Goal: Task Accomplishment & Management: Use online tool/utility

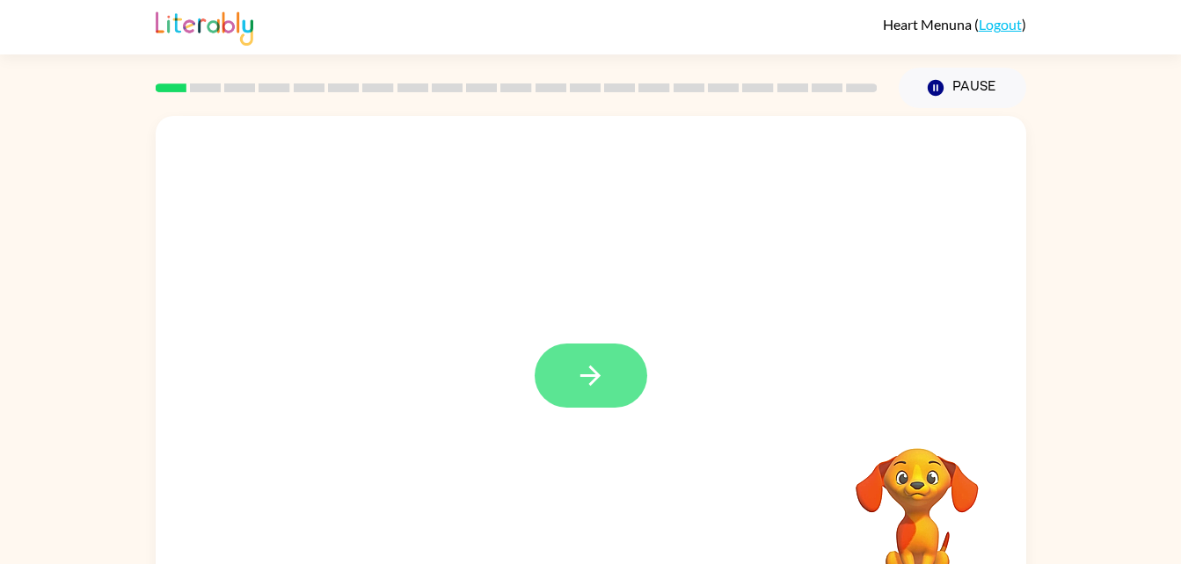
click at [593, 380] on icon "button" at bounding box center [590, 375] width 31 height 31
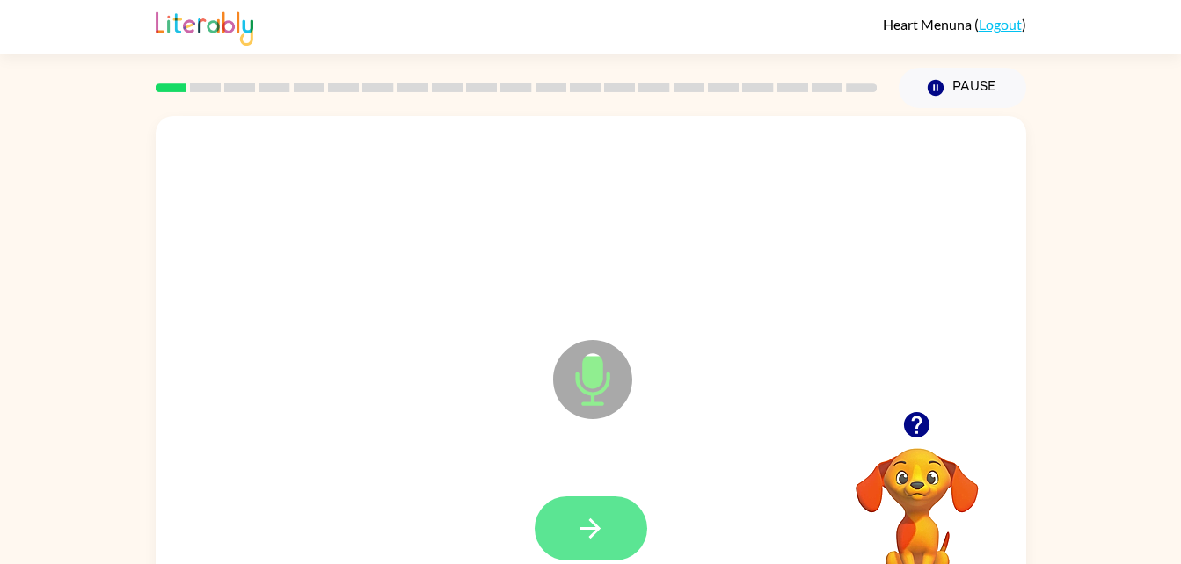
click at [563, 519] on button "button" at bounding box center [591, 529] width 113 height 64
click at [603, 498] on button "button" at bounding box center [591, 529] width 113 height 64
click at [627, 537] on button "button" at bounding box center [591, 529] width 113 height 64
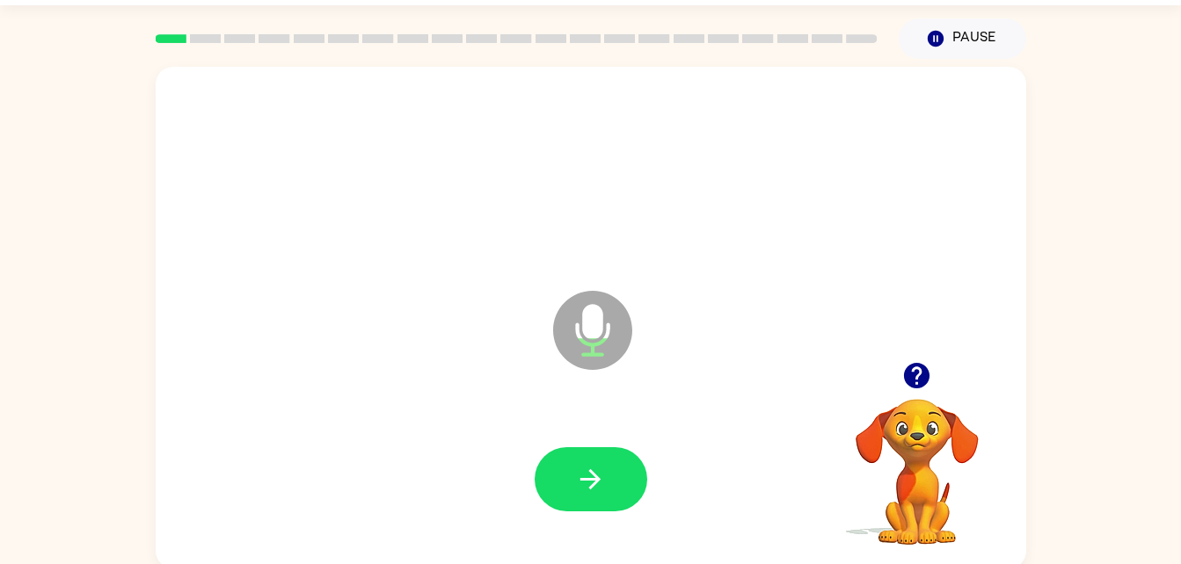
scroll to position [54, 0]
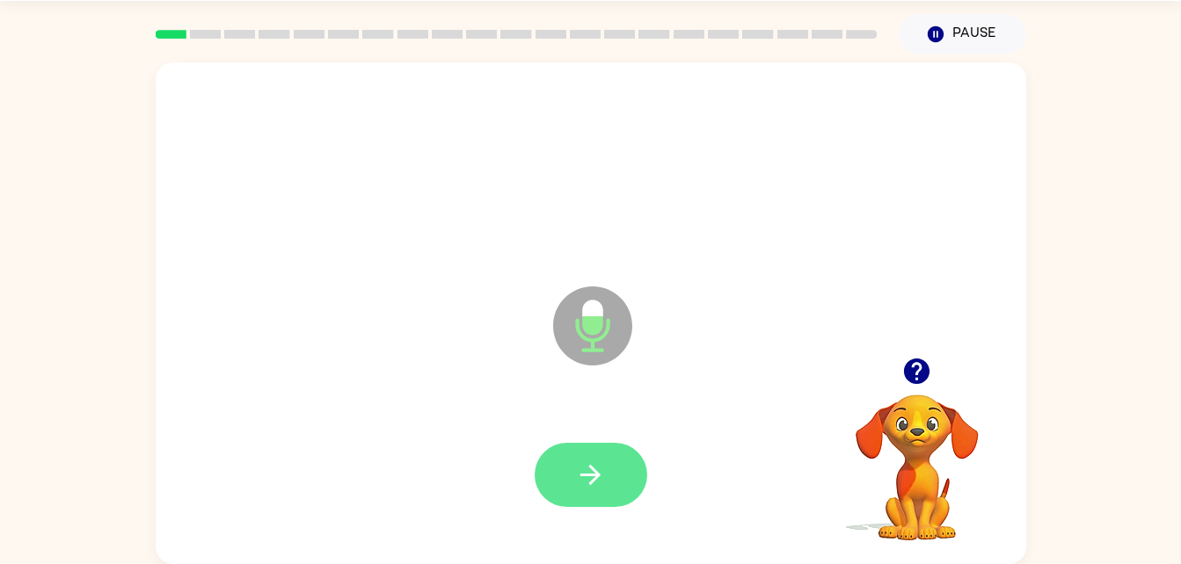
click at [589, 489] on icon "button" at bounding box center [590, 475] width 31 height 31
click at [594, 447] on button "button" at bounding box center [591, 475] width 113 height 64
click at [615, 488] on button "button" at bounding box center [591, 475] width 113 height 64
click at [579, 526] on div at bounding box center [590, 476] width 835 height 144
click at [628, 497] on button "button" at bounding box center [591, 475] width 113 height 64
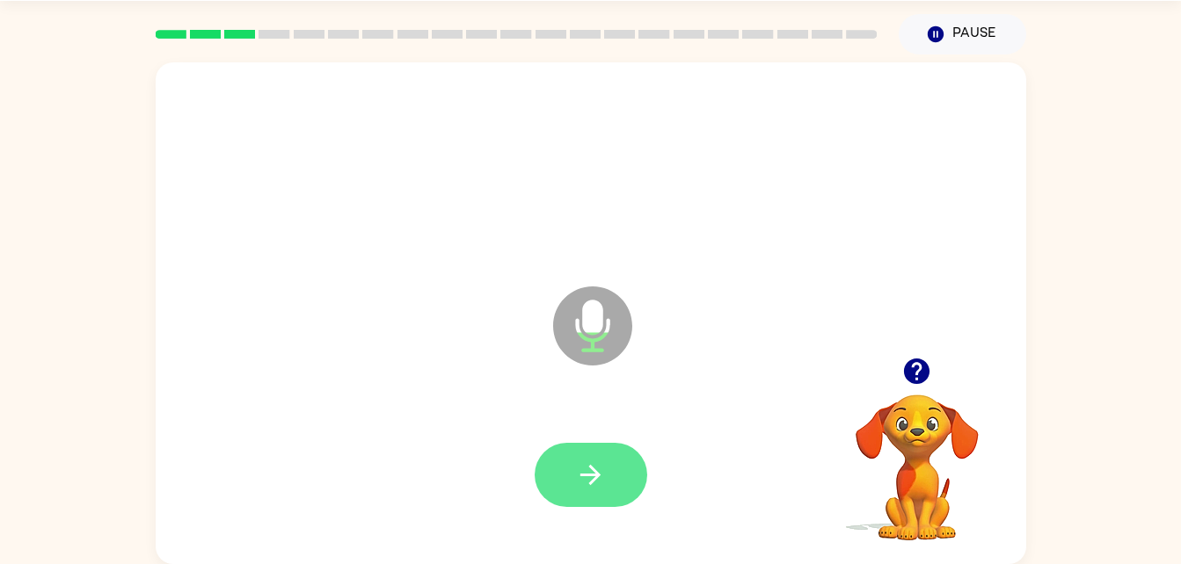
click at [632, 466] on button "button" at bounding box center [591, 475] width 113 height 64
click at [601, 491] on button "button" at bounding box center [591, 475] width 113 height 64
click at [597, 455] on button "button" at bounding box center [591, 475] width 113 height 64
click at [597, 462] on icon "button" at bounding box center [590, 475] width 31 height 31
click at [610, 457] on button "button" at bounding box center [591, 475] width 113 height 64
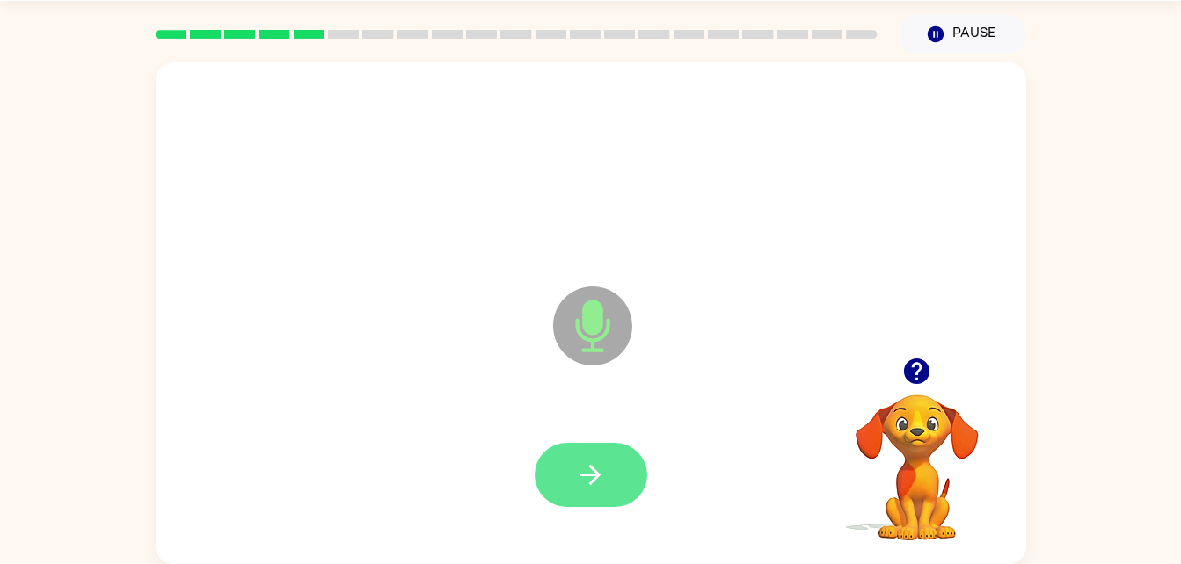
click at [611, 496] on button "button" at bounding box center [591, 475] width 113 height 64
click at [622, 455] on button "button" at bounding box center [591, 475] width 113 height 64
click at [582, 506] on button "button" at bounding box center [591, 475] width 113 height 64
click at [623, 449] on button "button" at bounding box center [591, 475] width 113 height 64
click at [602, 448] on button "button" at bounding box center [591, 475] width 113 height 64
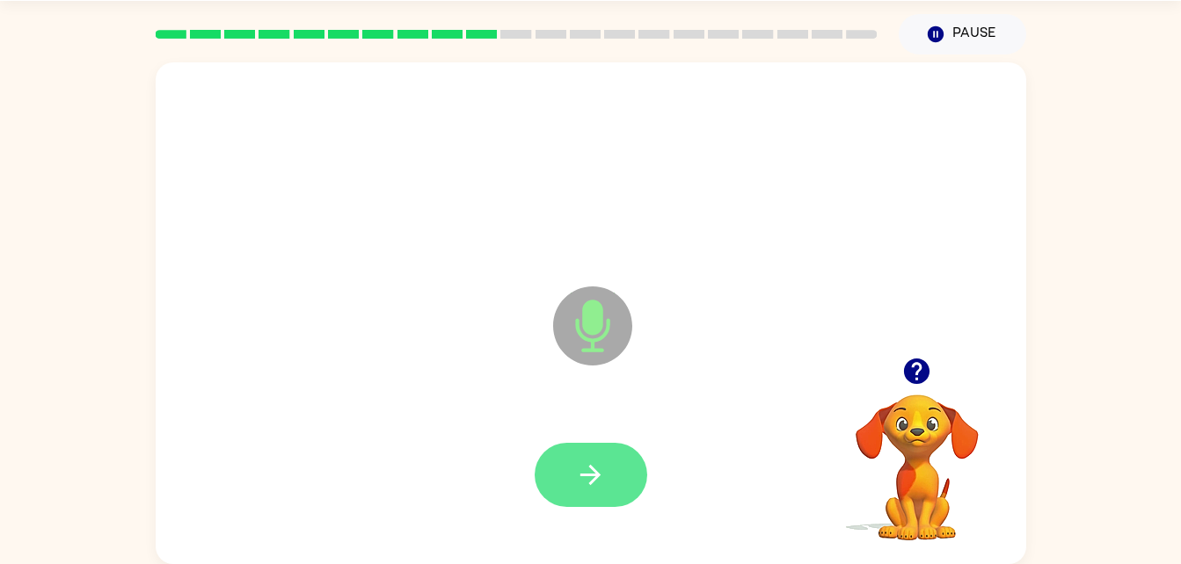
click at [621, 463] on button "button" at bounding box center [591, 475] width 113 height 64
click at [583, 475] on icon "button" at bounding box center [590, 475] width 20 height 20
click at [608, 482] on button "button" at bounding box center [591, 475] width 113 height 64
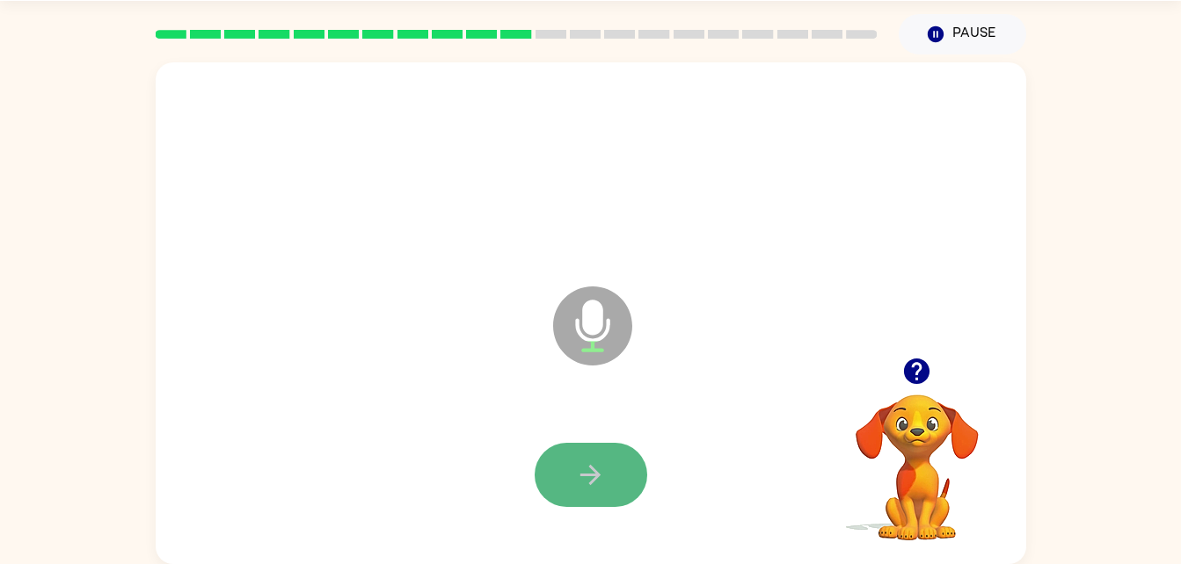
click at [588, 492] on button "button" at bounding box center [591, 475] width 113 height 64
click at [596, 468] on icon "button" at bounding box center [590, 475] width 31 height 31
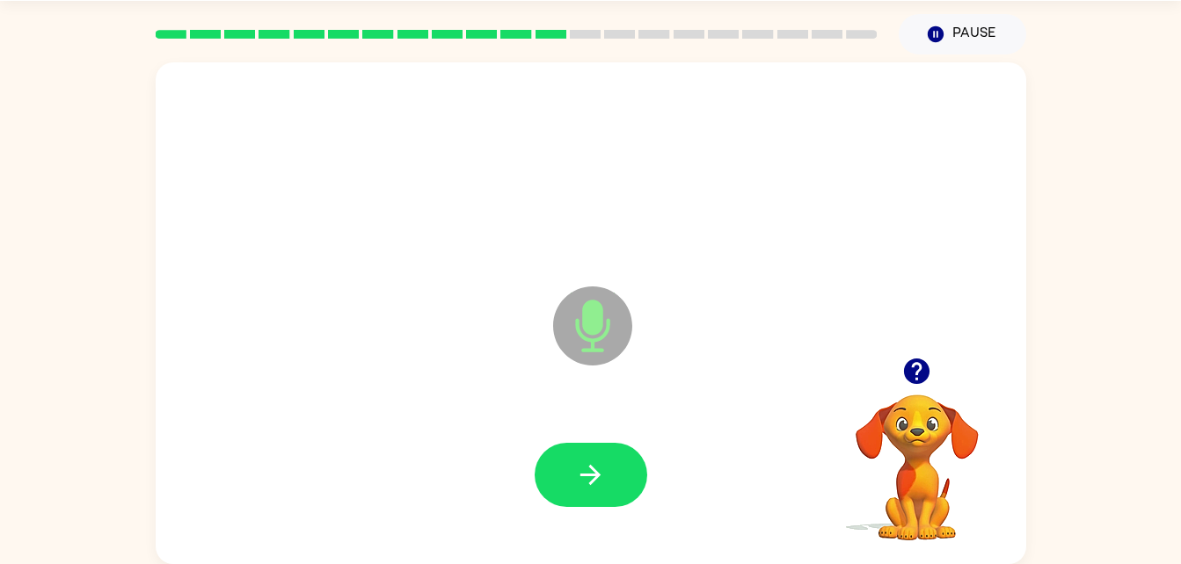
click at [611, 417] on div at bounding box center [590, 476] width 835 height 144
click at [618, 480] on button "button" at bounding box center [591, 475] width 113 height 64
click at [643, 485] on button "button" at bounding box center [591, 475] width 113 height 64
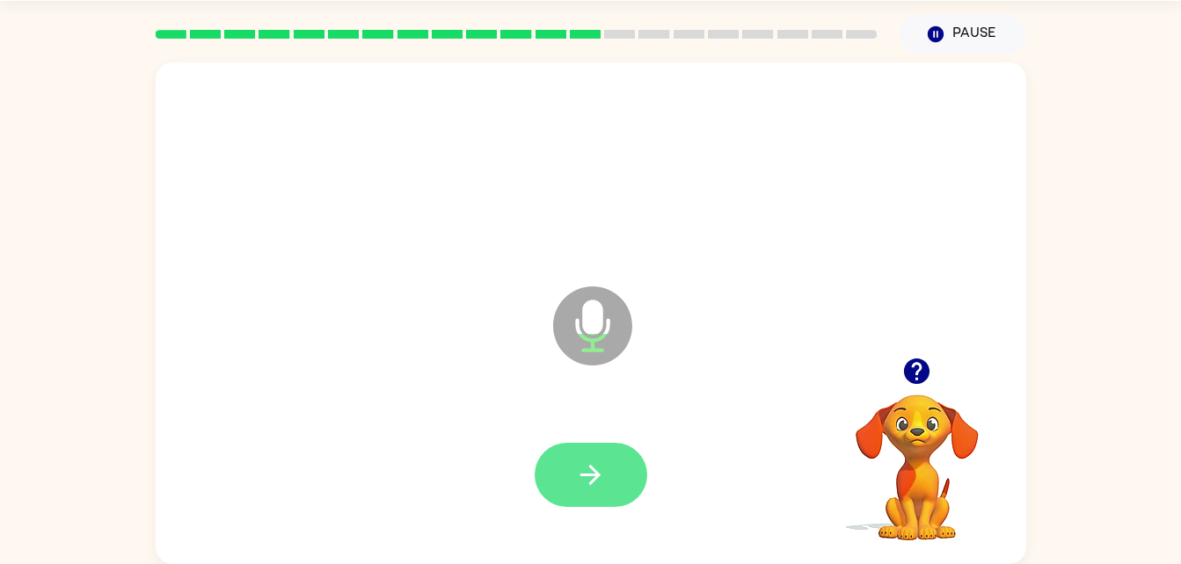
click at [611, 480] on button "button" at bounding box center [591, 475] width 113 height 64
click at [618, 495] on button "button" at bounding box center [591, 475] width 113 height 64
click at [561, 470] on button "button" at bounding box center [591, 475] width 113 height 64
click at [595, 453] on button "button" at bounding box center [591, 475] width 113 height 64
click at [592, 484] on icon "button" at bounding box center [590, 475] width 20 height 20
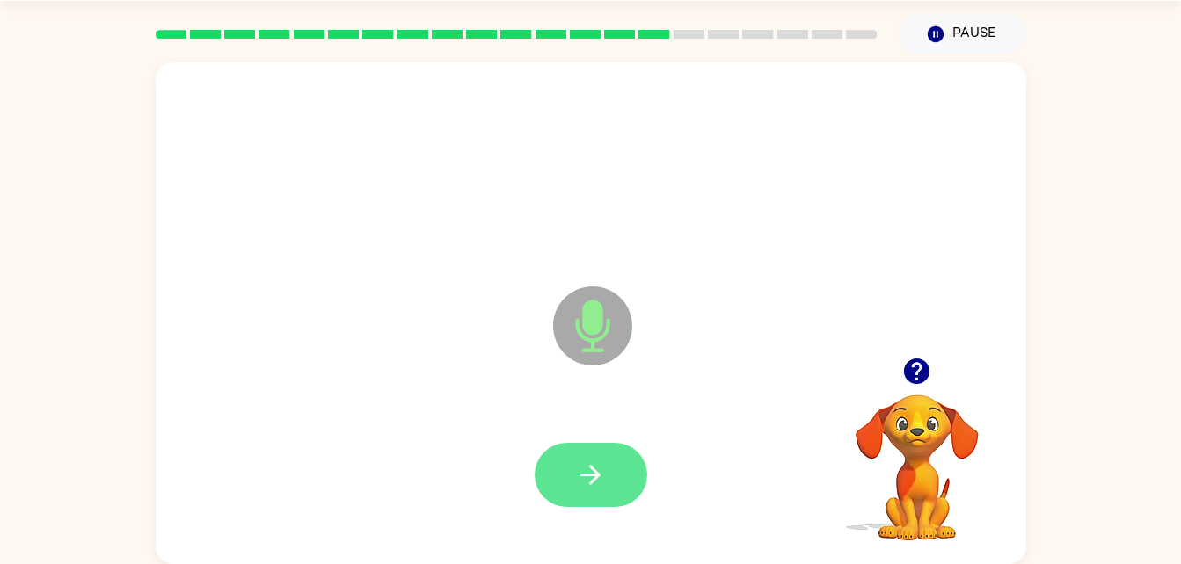
click at [588, 445] on button "button" at bounding box center [591, 475] width 113 height 64
click at [598, 484] on icon "button" at bounding box center [590, 475] width 31 height 31
click at [592, 451] on button "button" at bounding box center [591, 475] width 113 height 64
click at [597, 465] on icon "button" at bounding box center [590, 475] width 31 height 31
click at [571, 476] on button "button" at bounding box center [591, 475] width 113 height 64
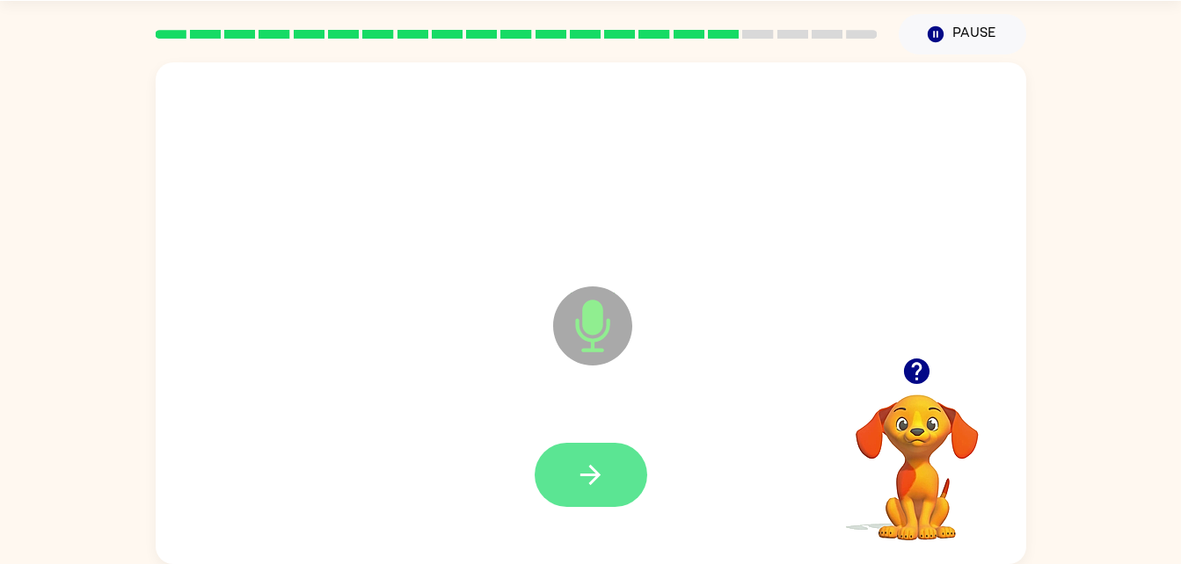
click at [619, 470] on button "button" at bounding box center [591, 475] width 113 height 64
click at [598, 473] on icon "button" at bounding box center [590, 475] width 20 height 20
click at [592, 499] on button "button" at bounding box center [591, 475] width 113 height 64
click at [585, 506] on button "button" at bounding box center [591, 475] width 113 height 64
click at [624, 482] on button "button" at bounding box center [591, 475] width 113 height 64
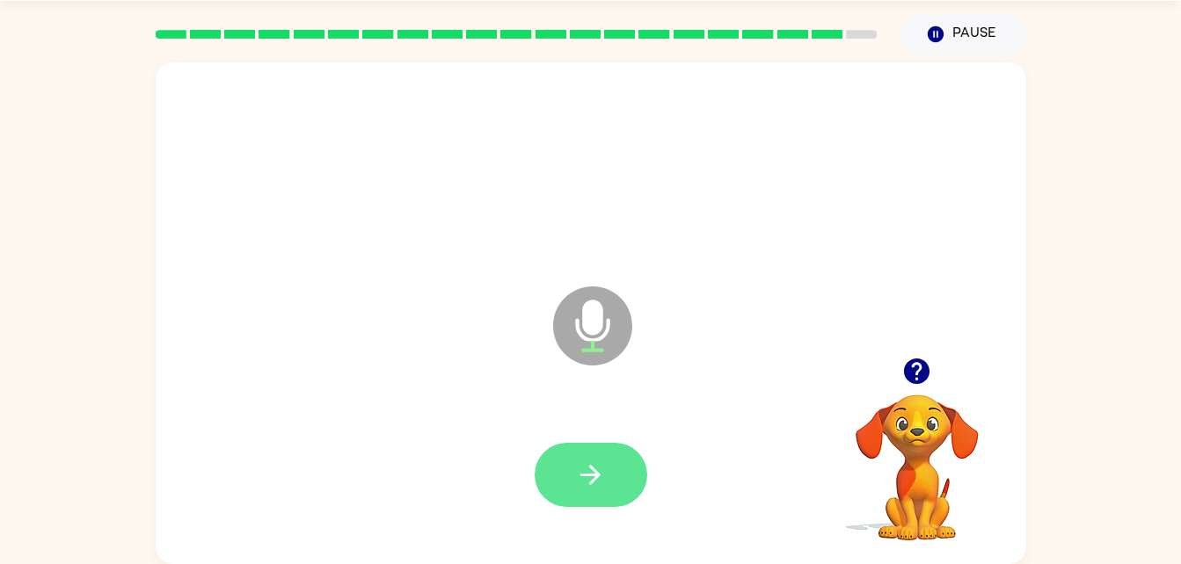
click at [615, 486] on button "button" at bounding box center [591, 475] width 113 height 64
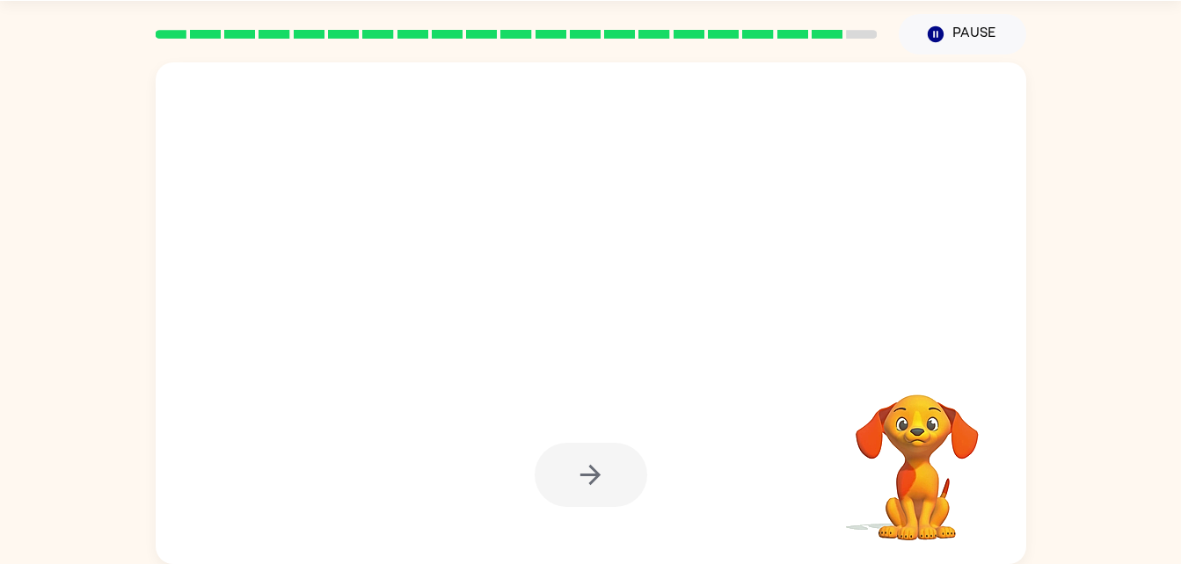
click at [601, 484] on div at bounding box center [591, 475] width 113 height 64
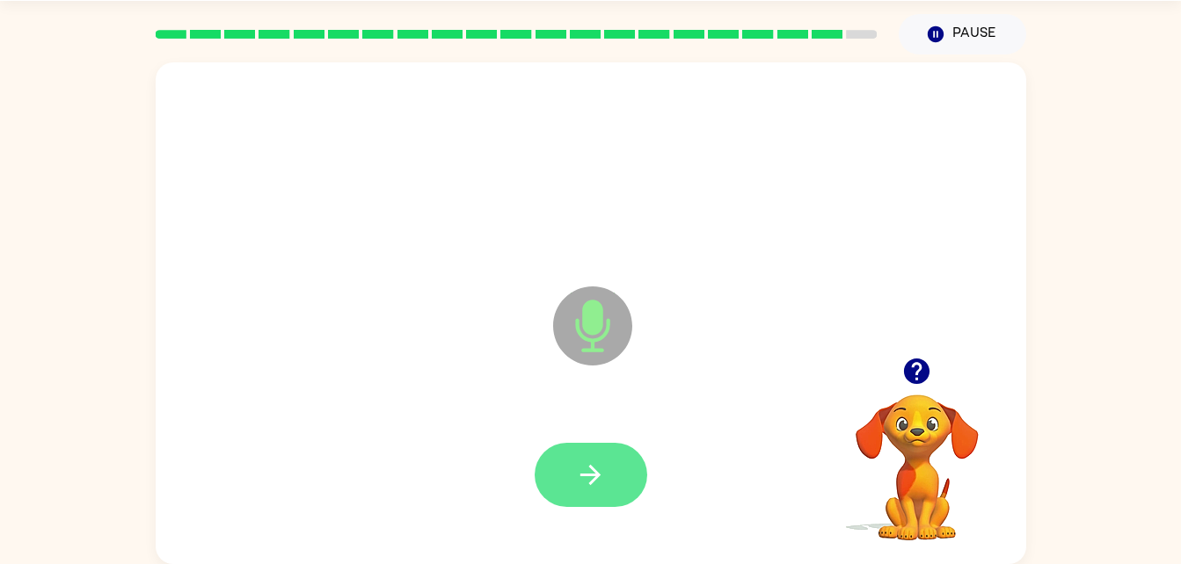
click at [579, 497] on button "button" at bounding box center [591, 475] width 113 height 64
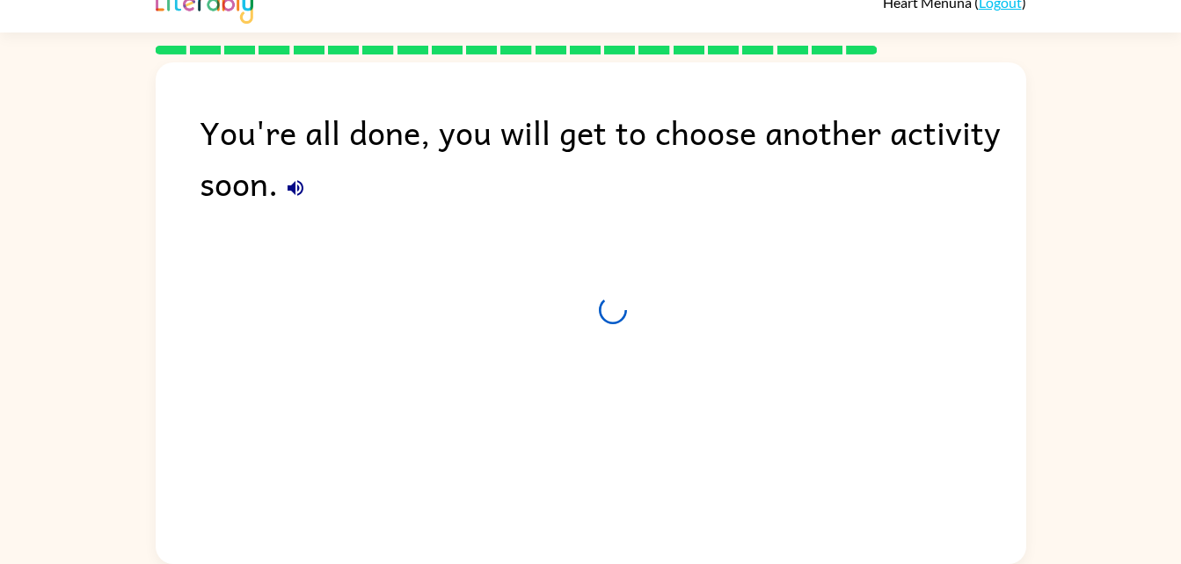
scroll to position [22, 0]
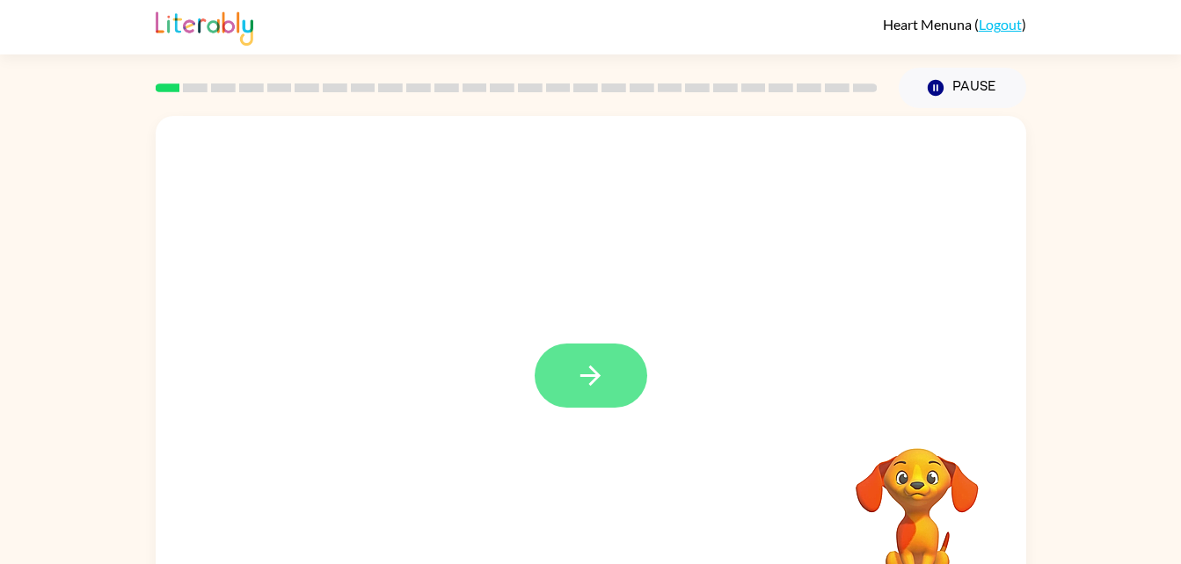
click at [596, 405] on button "button" at bounding box center [591, 376] width 113 height 64
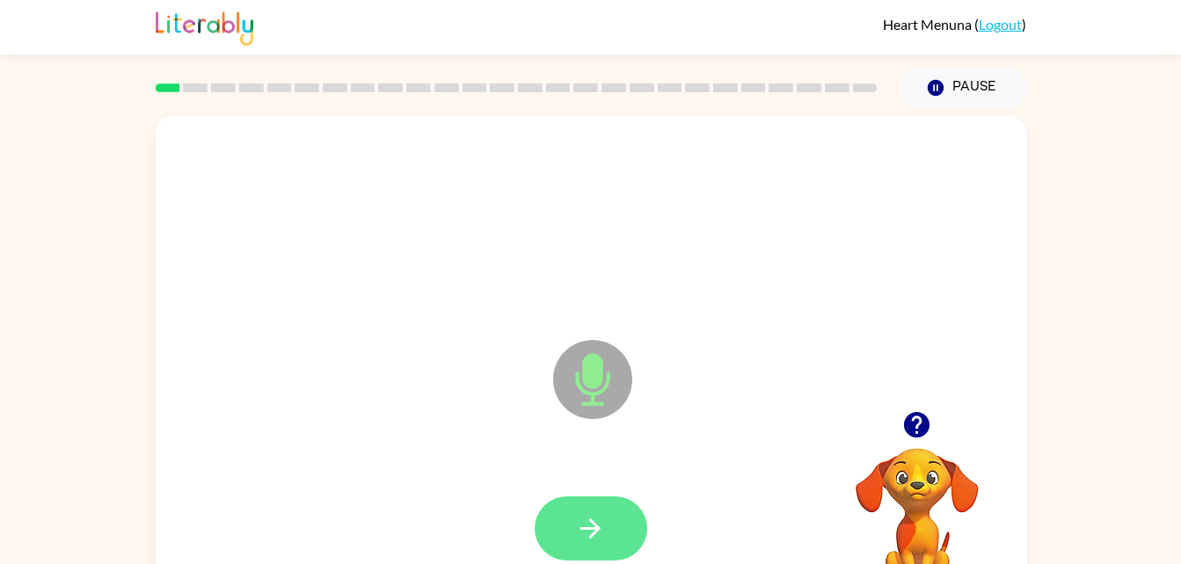
click at [597, 518] on icon "button" at bounding box center [590, 528] width 31 height 31
click at [593, 542] on icon "button" at bounding box center [590, 528] width 31 height 31
click at [614, 521] on button "button" at bounding box center [591, 529] width 113 height 64
click at [614, 534] on button "button" at bounding box center [591, 529] width 113 height 64
click at [597, 517] on icon "button" at bounding box center [590, 528] width 31 height 31
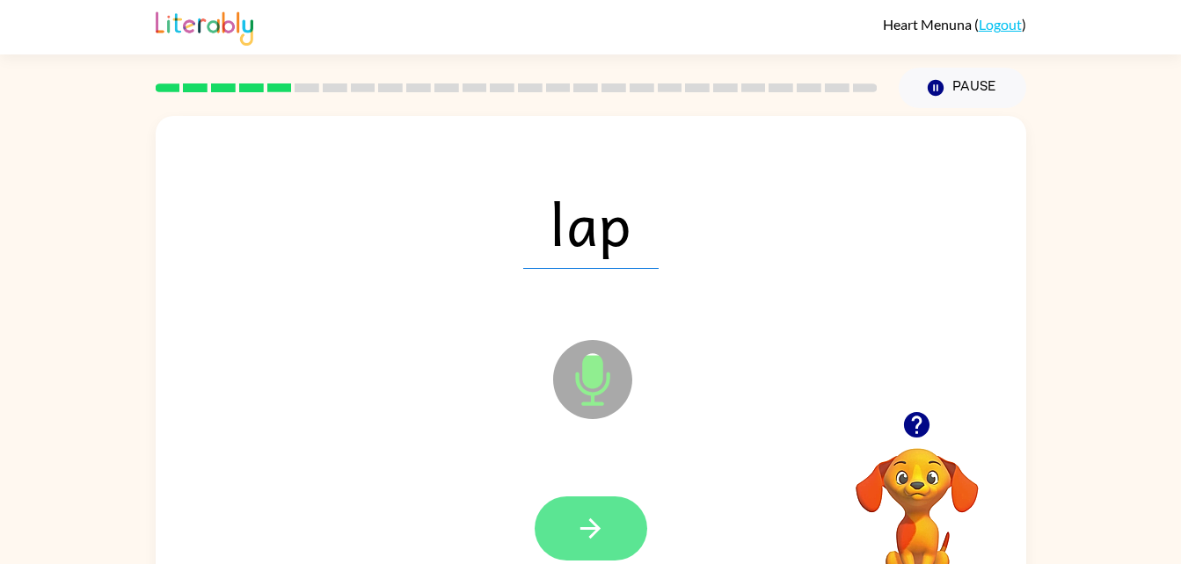
click at [615, 513] on button "button" at bounding box center [591, 529] width 113 height 64
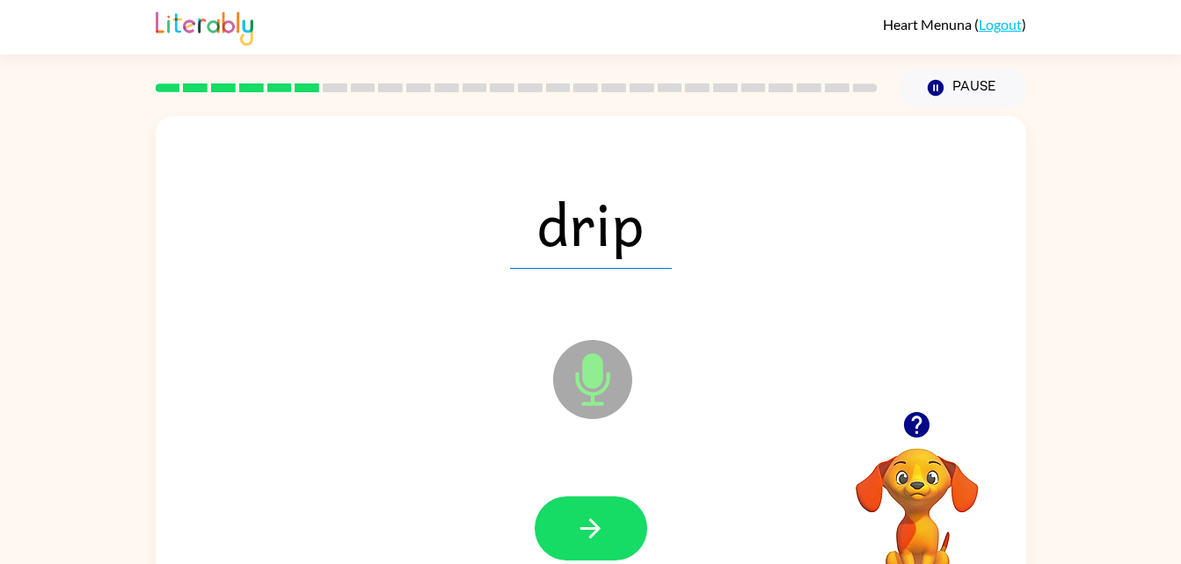
click at [586, 378] on icon "Microphone The Microphone is here when it is your turn to talk" at bounding box center [681, 402] width 264 height 132
click at [612, 356] on icon at bounding box center [592, 379] width 79 height 79
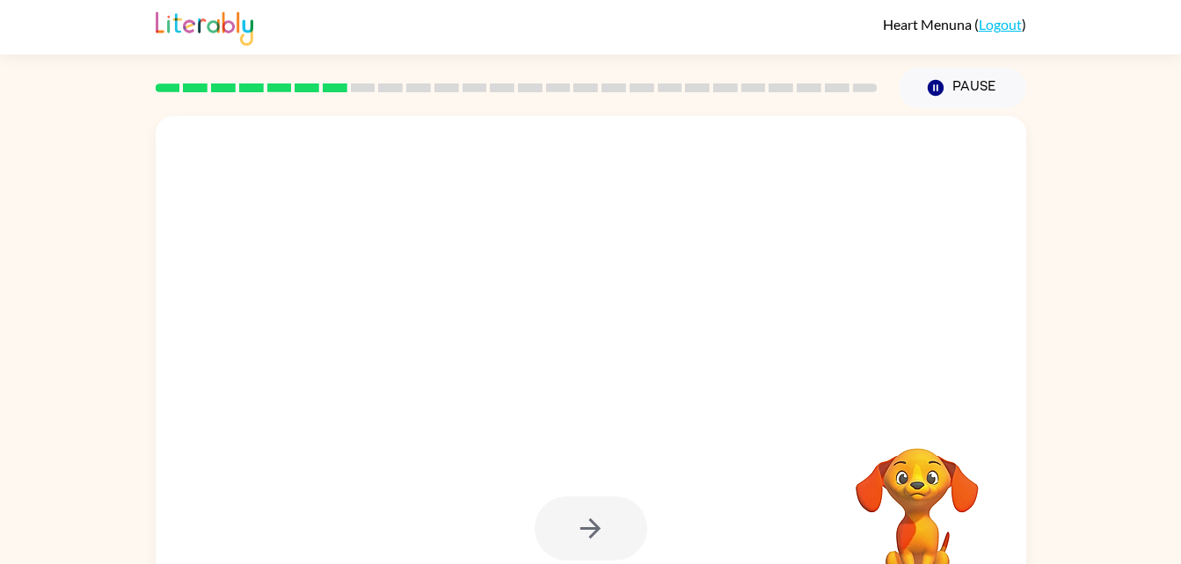
click at [618, 535] on div at bounding box center [591, 529] width 113 height 64
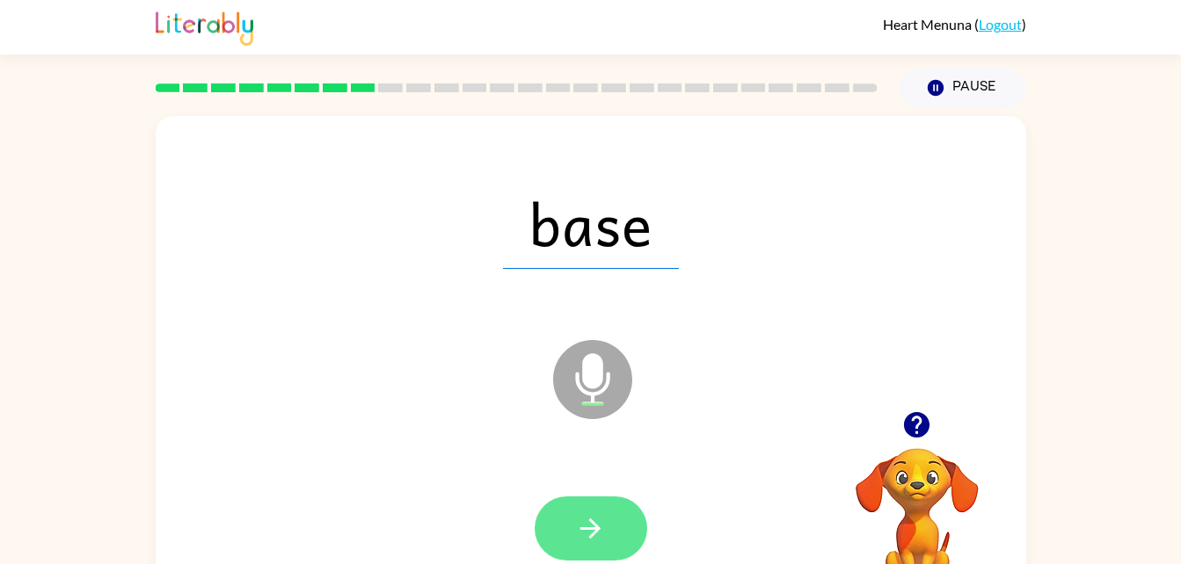
click at [591, 552] on button "button" at bounding box center [591, 529] width 113 height 64
click at [596, 533] on icon "button" at bounding box center [590, 529] width 20 height 20
click at [578, 527] on icon "button" at bounding box center [590, 528] width 31 height 31
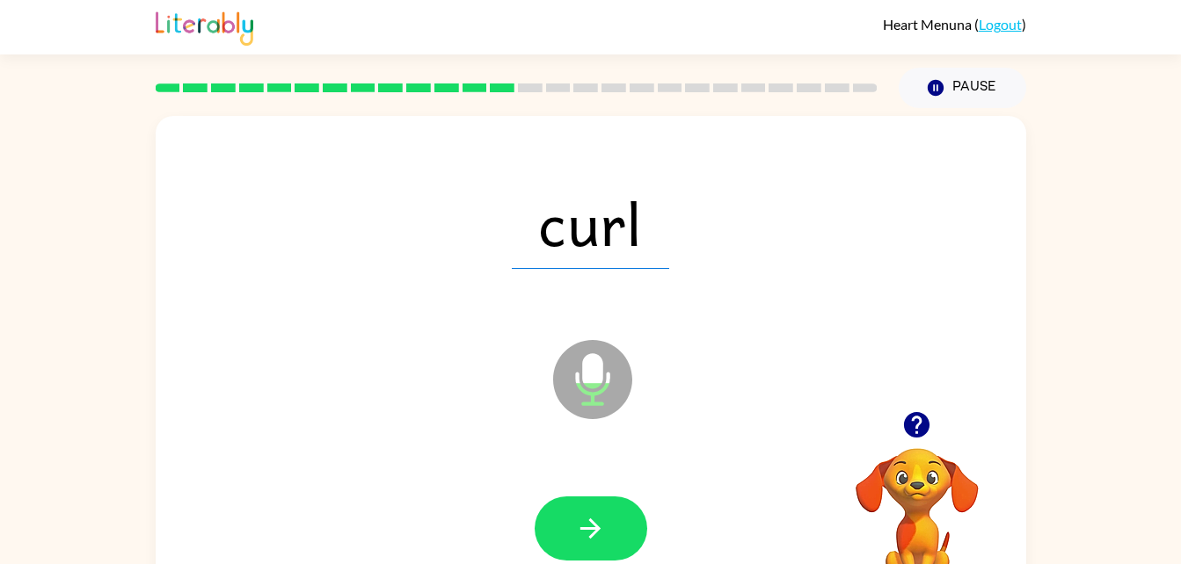
click at [906, 426] on icon "button" at bounding box center [916, 424] width 25 height 25
click at [914, 444] on button "button" at bounding box center [916, 425] width 45 height 45
click at [918, 425] on icon "button" at bounding box center [916, 425] width 31 height 31
click at [913, 426] on icon "button" at bounding box center [916, 424] width 25 height 25
click at [917, 437] on icon "button" at bounding box center [916, 424] width 25 height 25
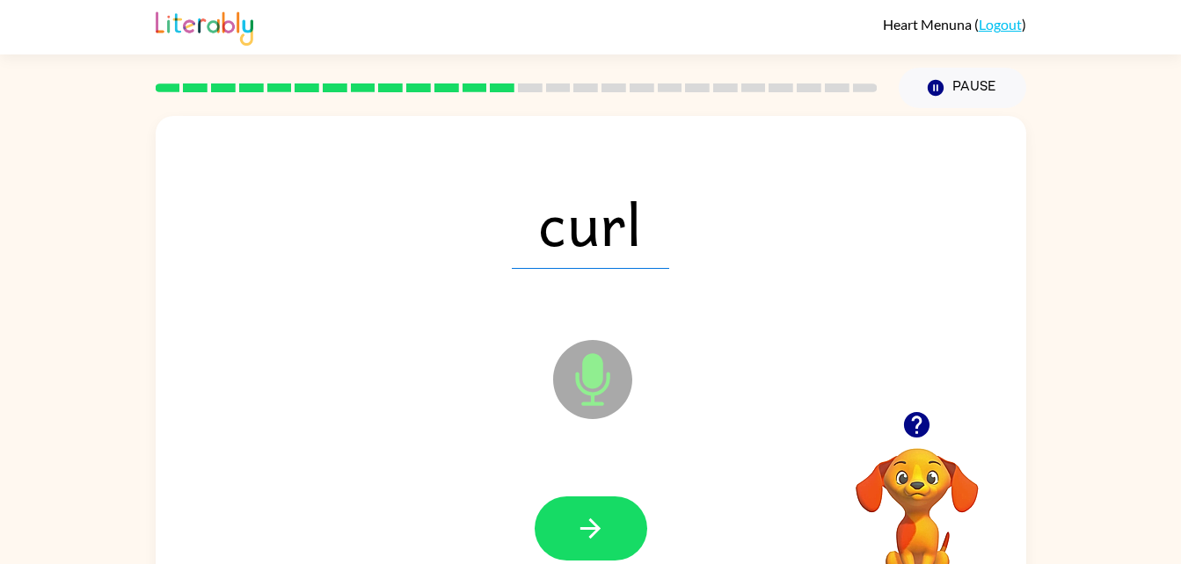
click at [913, 452] on video "Your browser must support playing .mp4 files to use Literably. Please try using…" at bounding box center [917, 509] width 176 height 176
click at [915, 404] on button "button" at bounding box center [916, 425] width 45 height 45
click at [929, 428] on video "Your browser must support playing .mp4 files to use Literably. Please try using…" at bounding box center [917, 509] width 176 height 176
click at [944, 425] on video "Your browser must support playing .mp4 files to use Literably. Please try using…" at bounding box center [917, 509] width 176 height 176
click at [942, 425] on div at bounding box center [917, 425] width 176 height 45
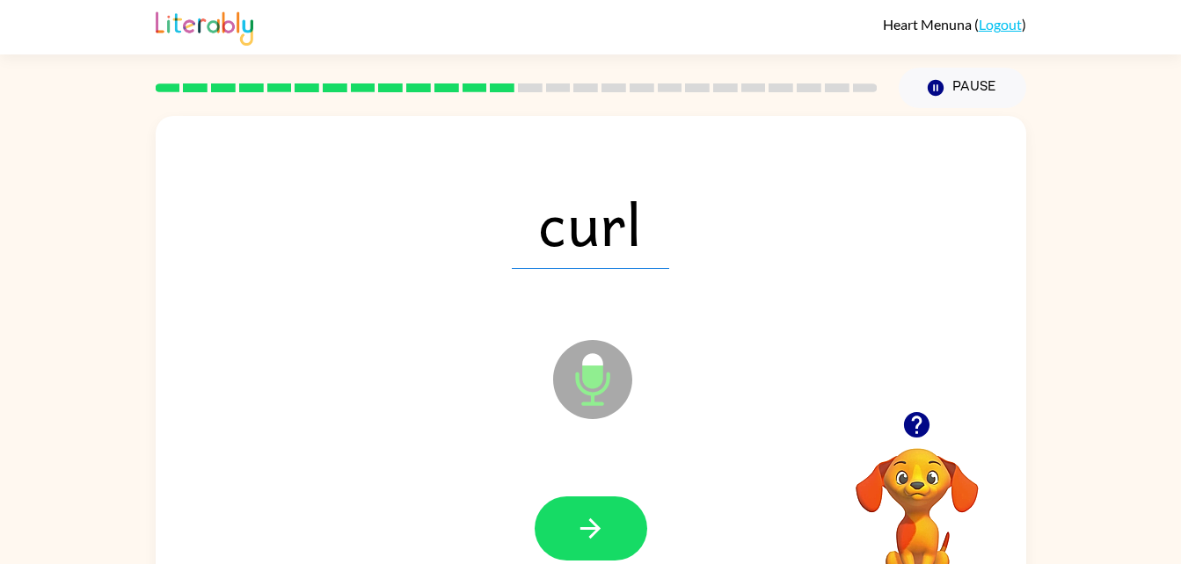
click at [929, 426] on icon "button" at bounding box center [916, 424] width 25 height 25
click at [918, 431] on video "Your browser must support playing .mp4 files to use Literably. Please try using…" at bounding box center [917, 509] width 176 height 176
click at [915, 435] on video "Your browser must support playing .mp4 files to use Literably. Please try using…" at bounding box center [917, 509] width 176 height 176
click at [915, 440] on video "Your browser must support playing .mp4 files to use Literably. Please try using…" at bounding box center [917, 509] width 176 height 176
click at [919, 438] on video "Your browser must support playing .mp4 files to use Literably. Please try using…" at bounding box center [917, 509] width 176 height 176
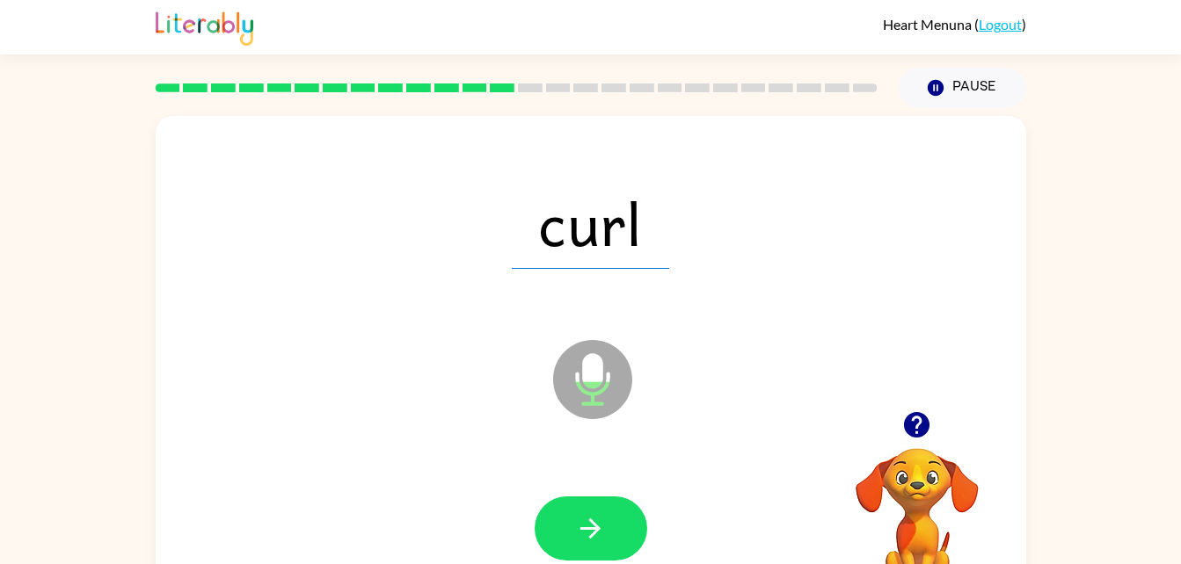
click at [919, 440] on icon "button" at bounding box center [916, 425] width 31 height 31
click at [922, 434] on icon "button" at bounding box center [916, 424] width 25 height 25
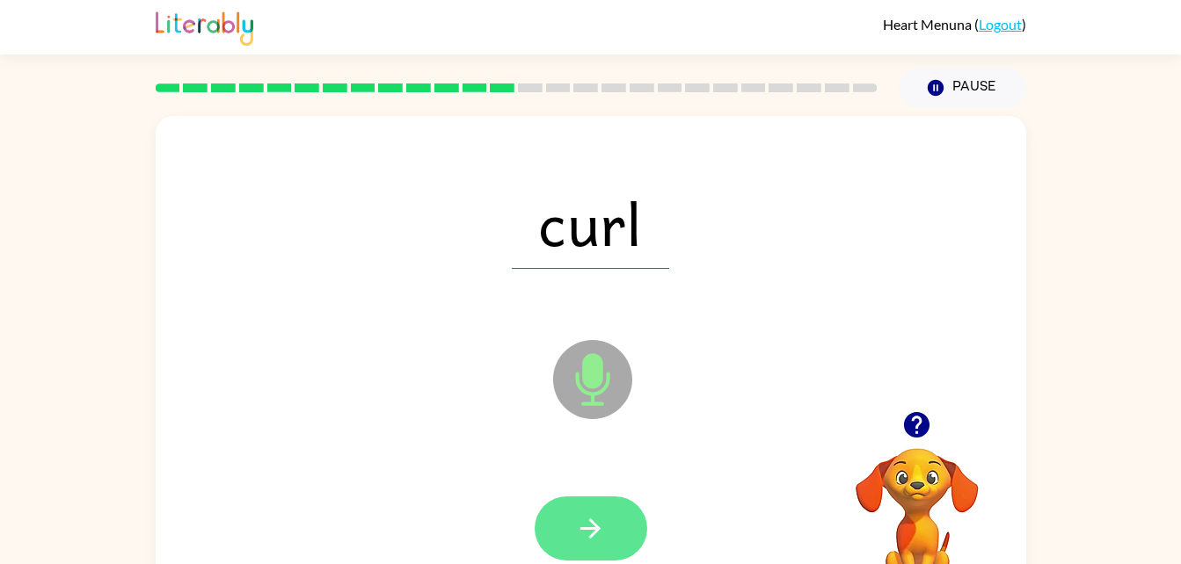
click at [616, 534] on button "button" at bounding box center [591, 529] width 113 height 64
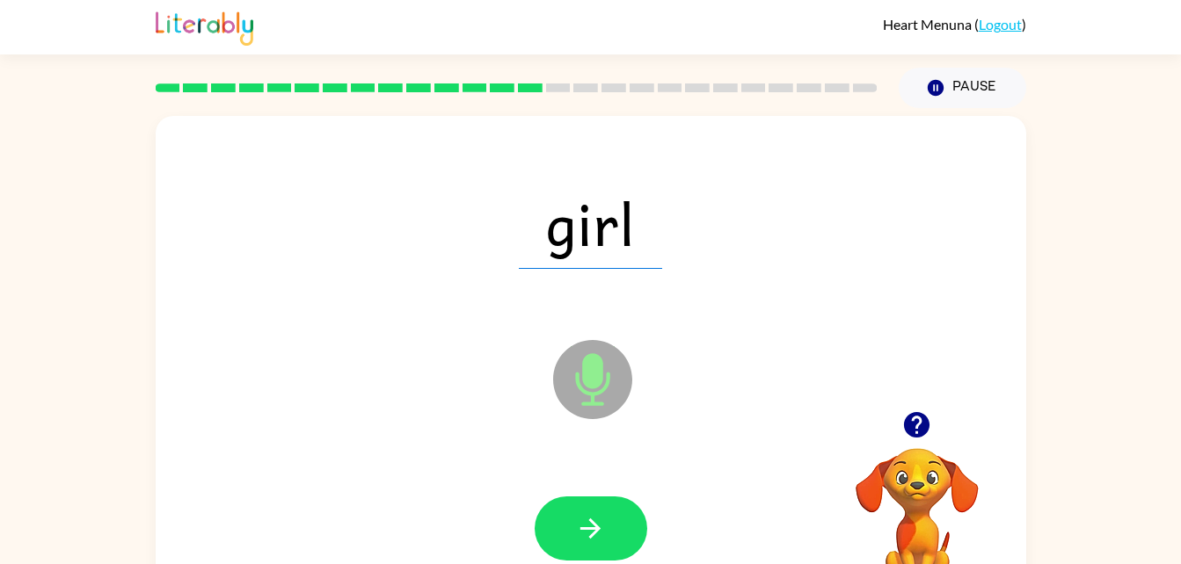
click at [660, 491] on div at bounding box center [590, 529] width 835 height 144
click at [606, 518] on button "button" at bounding box center [591, 529] width 113 height 64
drag, startPoint x: 606, startPoint y: 518, endPoint x: 620, endPoint y: 431, distance: 88.2
click at [965, 173] on div "focus" at bounding box center [590, 223] width 835 height 144
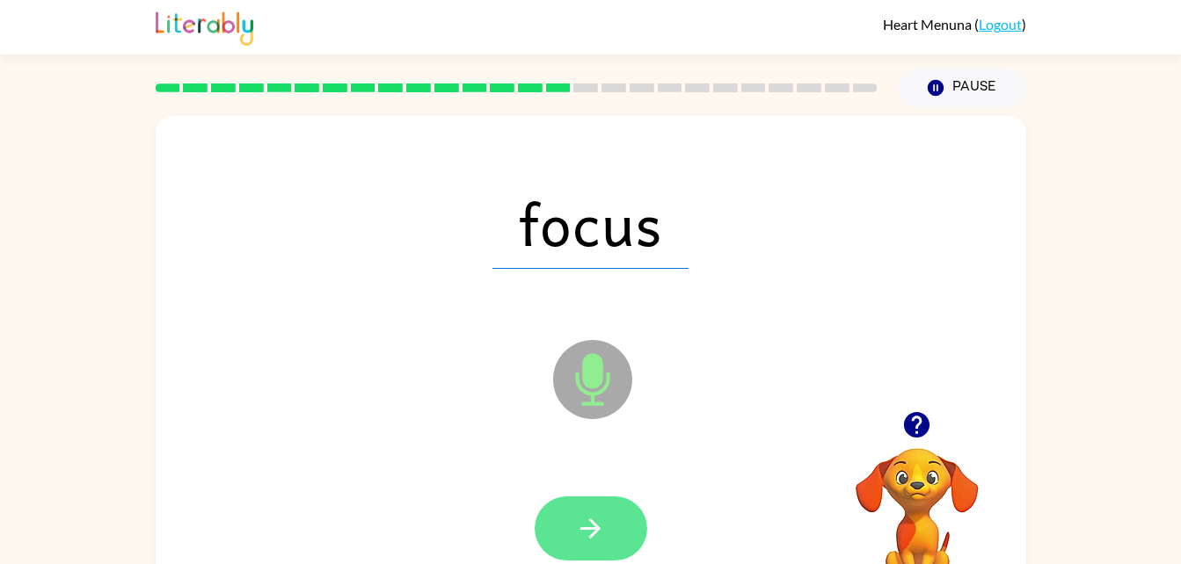
click at [625, 534] on button "button" at bounding box center [591, 529] width 113 height 64
click at [586, 552] on button "button" at bounding box center [591, 529] width 113 height 64
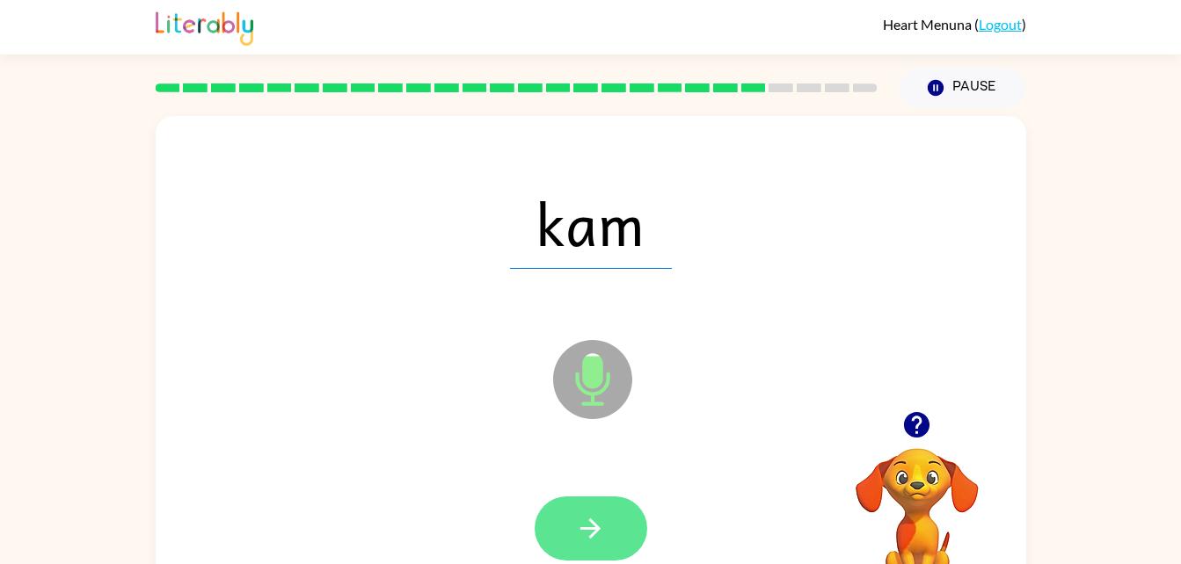
click at [598, 548] on button "button" at bounding box center [591, 529] width 113 height 64
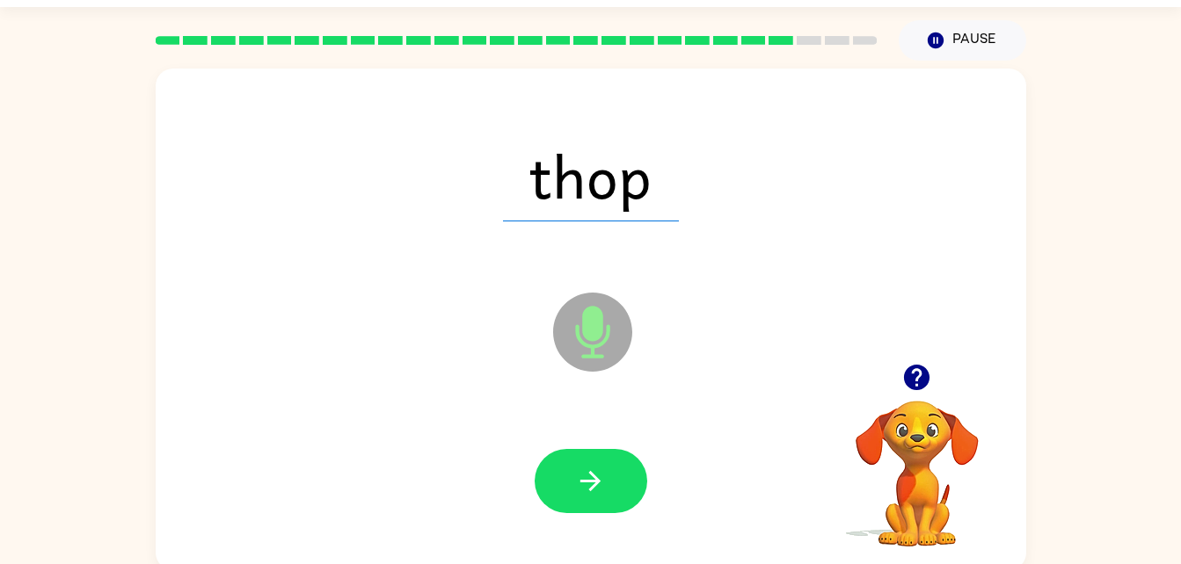
scroll to position [54, 0]
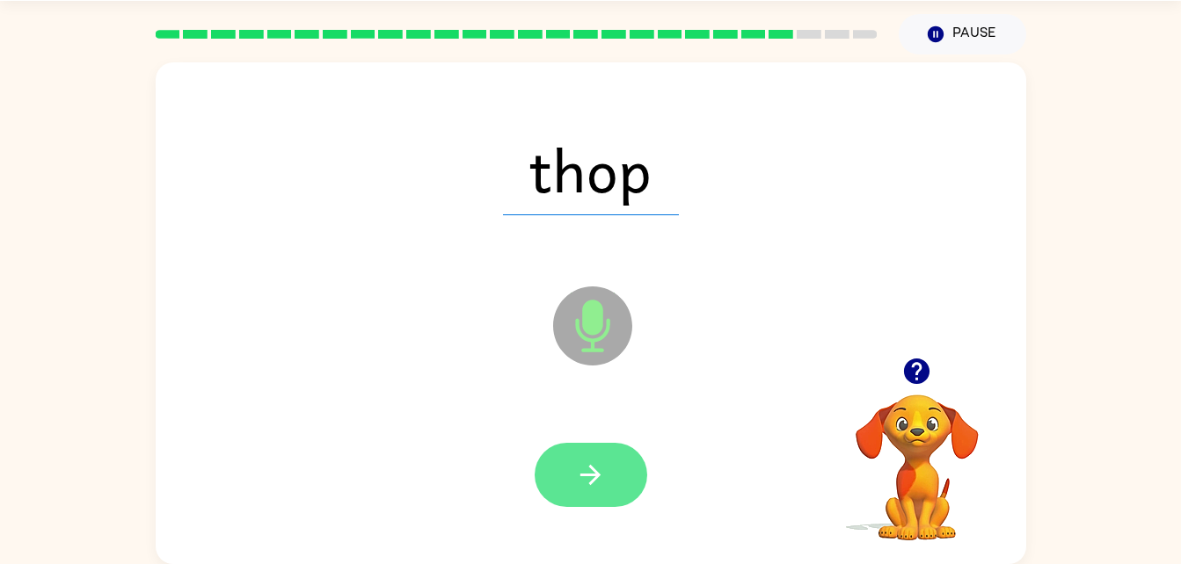
click at [636, 464] on button "button" at bounding box center [591, 475] width 113 height 64
click at [609, 473] on button "button" at bounding box center [591, 475] width 113 height 64
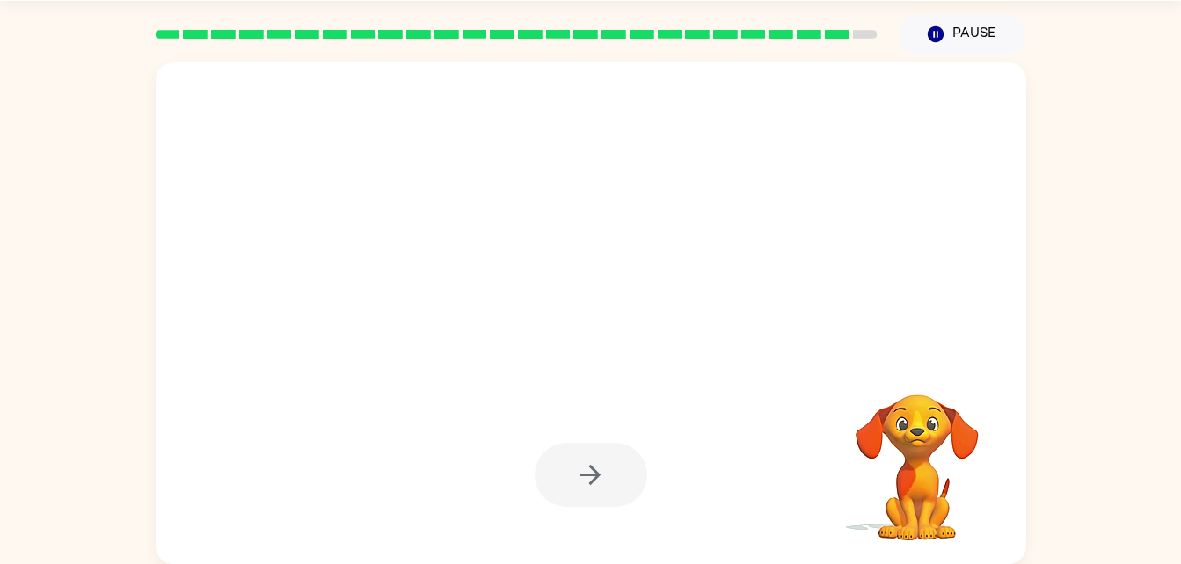
click at [714, 407] on div at bounding box center [590, 476] width 835 height 144
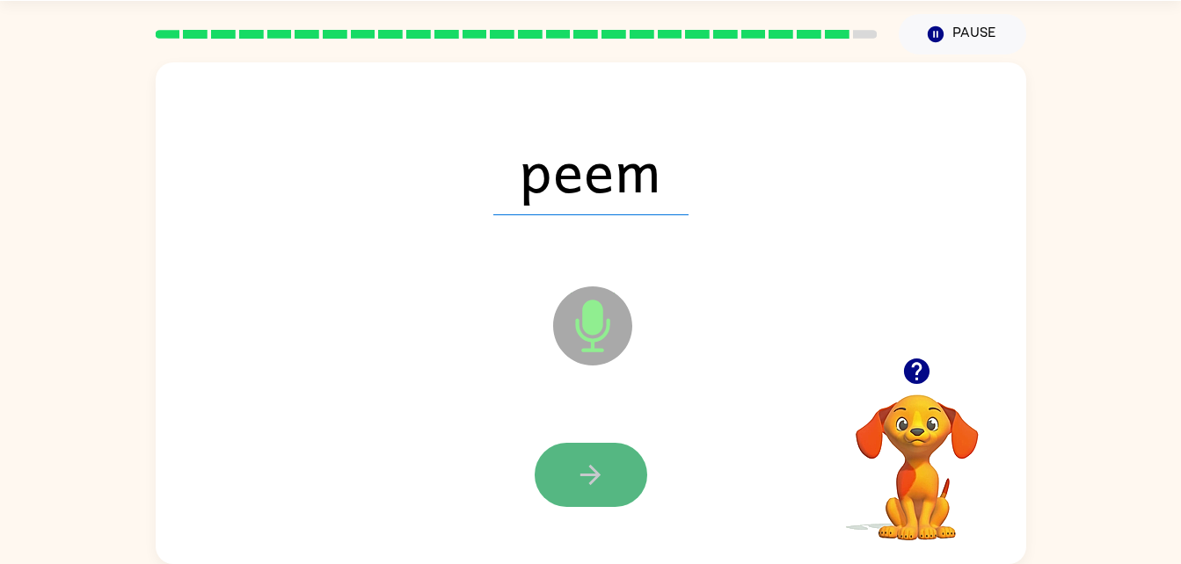
click at [571, 444] on button "button" at bounding box center [591, 475] width 113 height 64
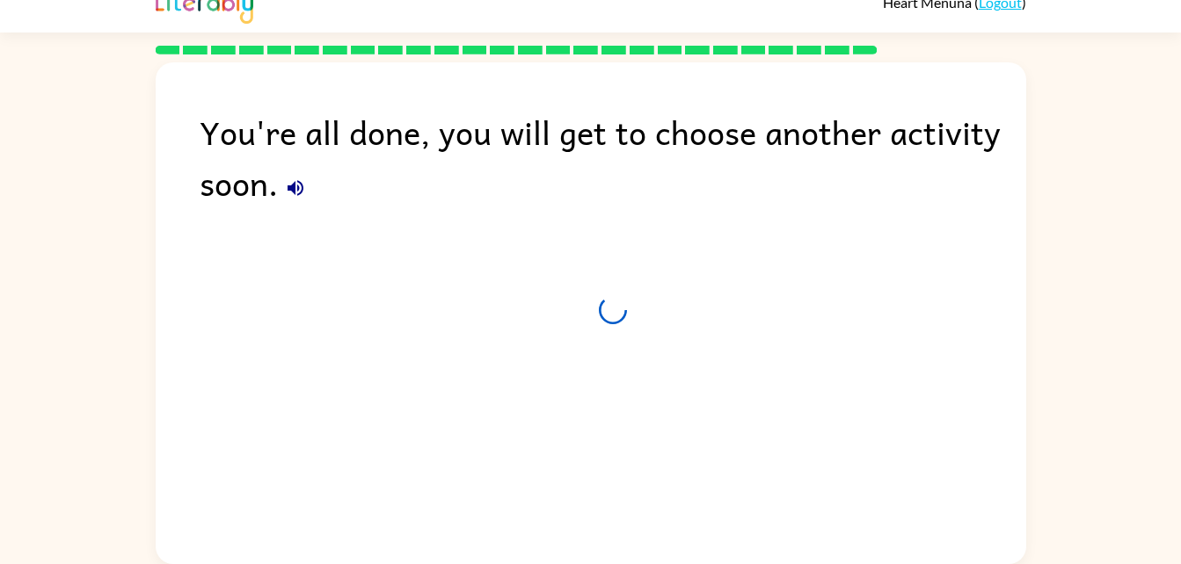
scroll to position [22, 0]
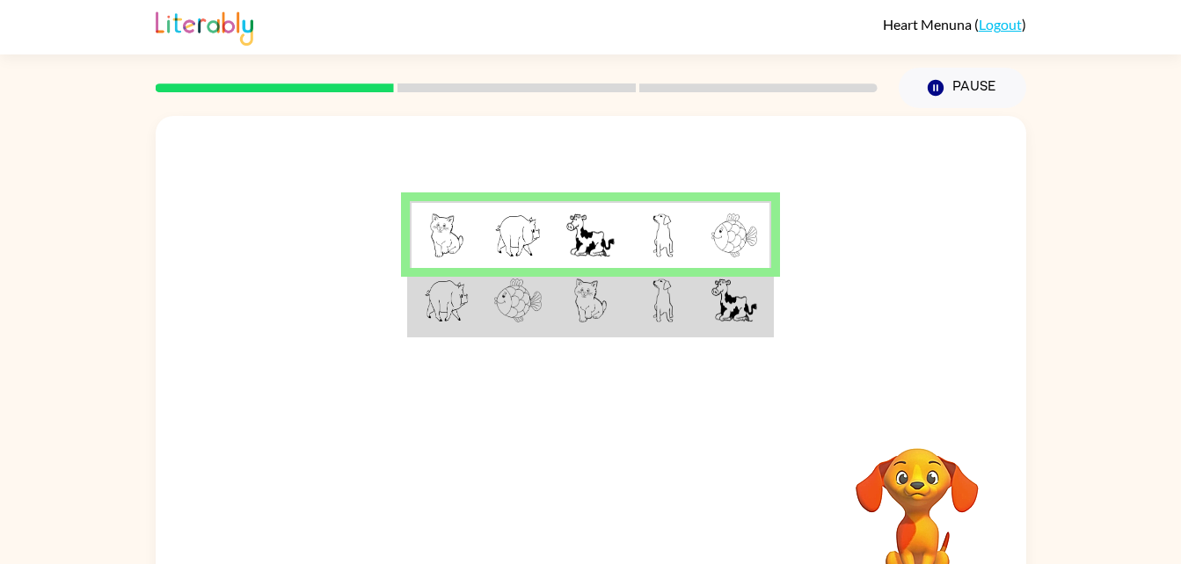
click at [758, 324] on td at bounding box center [735, 302] width 72 height 68
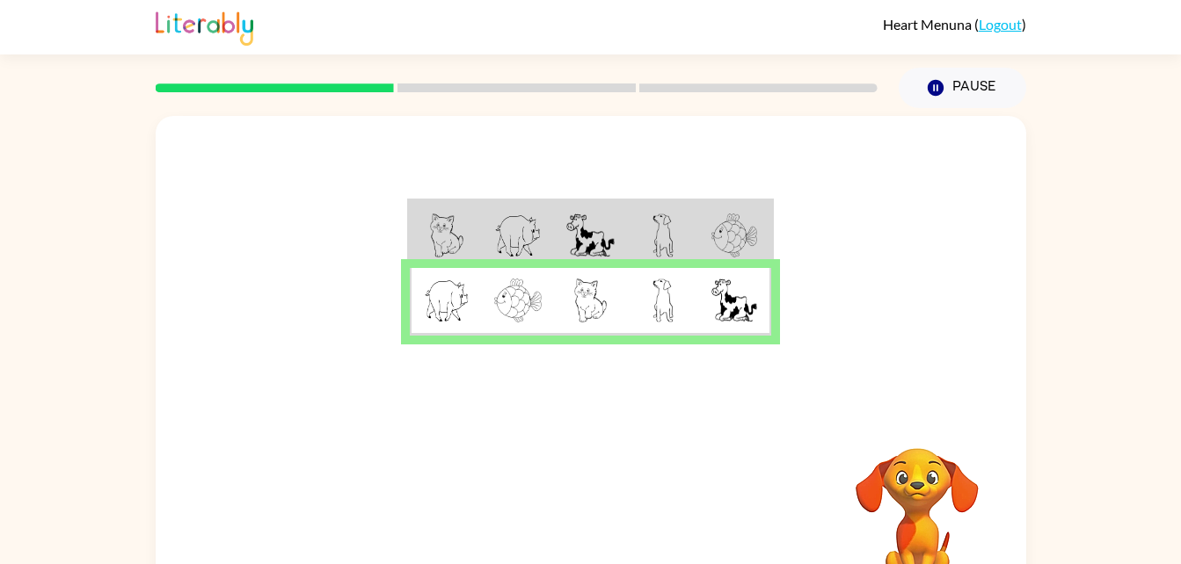
click at [930, 470] on video "Your browser must support playing .mp4 files to use Literably. Please try using…" at bounding box center [917, 509] width 176 height 176
click at [622, 320] on td at bounding box center [590, 302] width 72 height 68
click at [603, 524] on icon "button" at bounding box center [590, 519] width 31 height 31
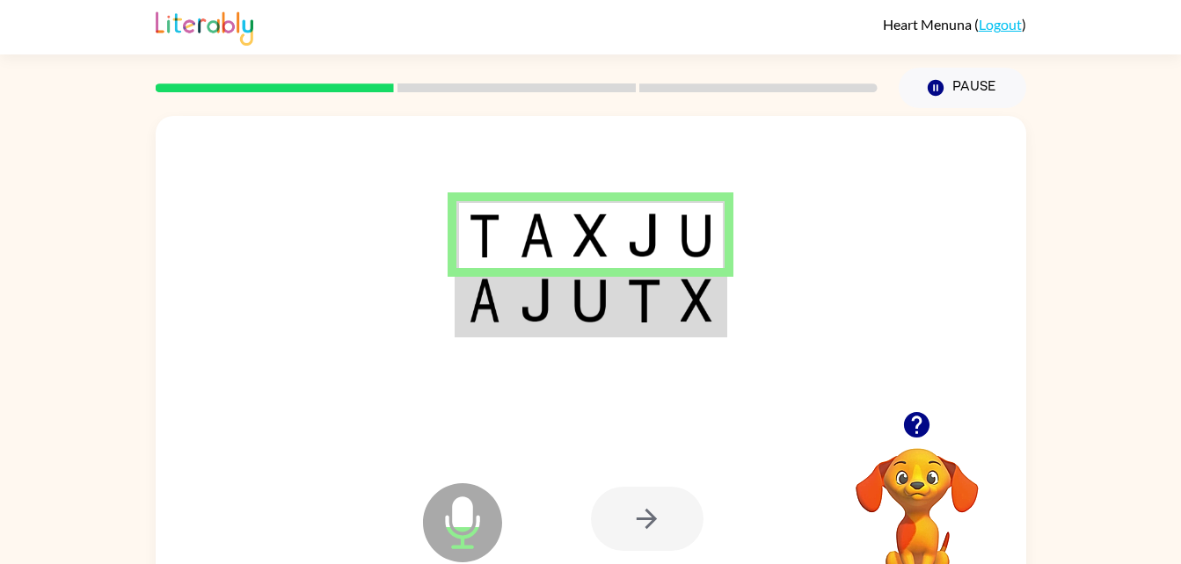
click at [649, 542] on div at bounding box center [647, 519] width 113 height 64
click at [659, 537] on div at bounding box center [647, 519] width 113 height 64
click at [639, 530] on div at bounding box center [647, 519] width 113 height 64
click at [677, 510] on div at bounding box center [647, 519] width 113 height 64
click at [666, 518] on div at bounding box center [647, 519] width 113 height 64
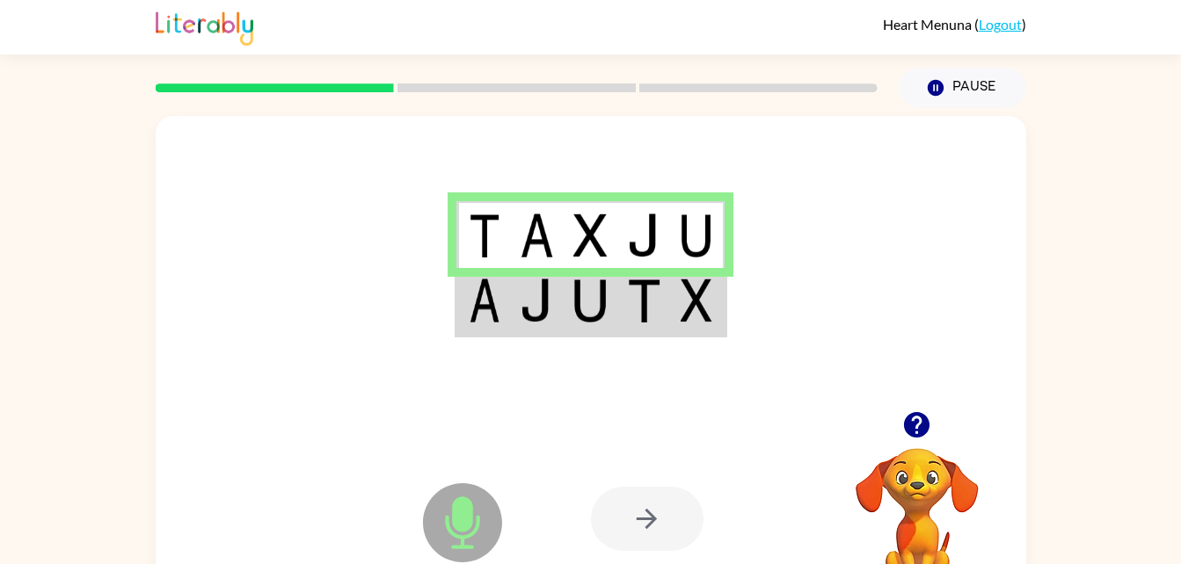
click at [654, 532] on div at bounding box center [647, 519] width 113 height 64
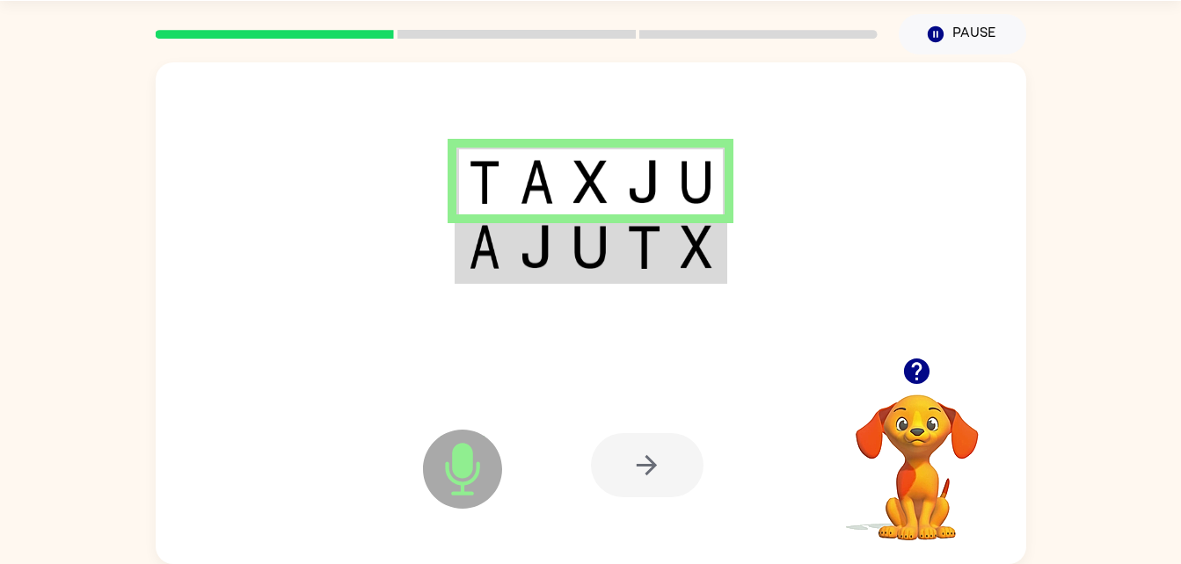
scroll to position [54, 0]
click at [664, 503] on icon "Microphone The Microphone is here when it is your turn to talk" at bounding box center [551, 492] width 264 height 132
click at [930, 375] on icon "button" at bounding box center [916, 371] width 31 height 31
click at [666, 460] on div at bounding box center [647, 465] width 113 height 64
click at [694, 483] on div at bounding box center [647, 465] width 113 height 64
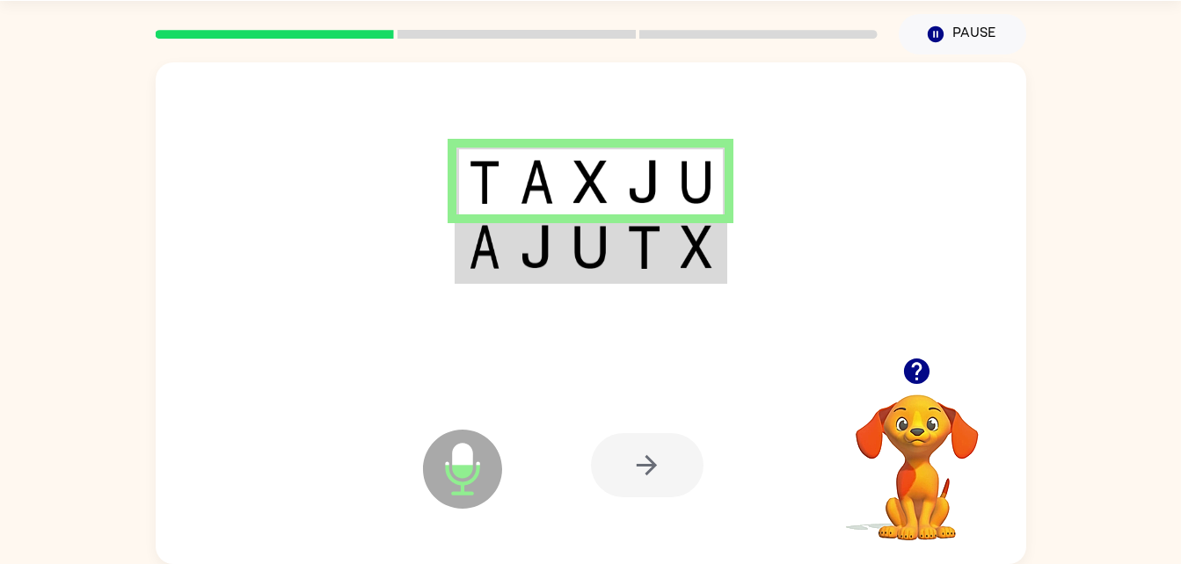
click at [679, 473] on div at bounding box center [647, 465] width 113 height 64
click at [671, 469] on div at bounding box center [647, 465] width 113 height 64
click at [565, 502] on icon "Microphone The Microphone is here when it is your turn to talk" at bounding box center [551, 492] width 264 height 132
click at [528, 472] on icon "Microphone The Microphone is here when it is your turn to talk" at bounding box center [551, 492] width 264 height 132
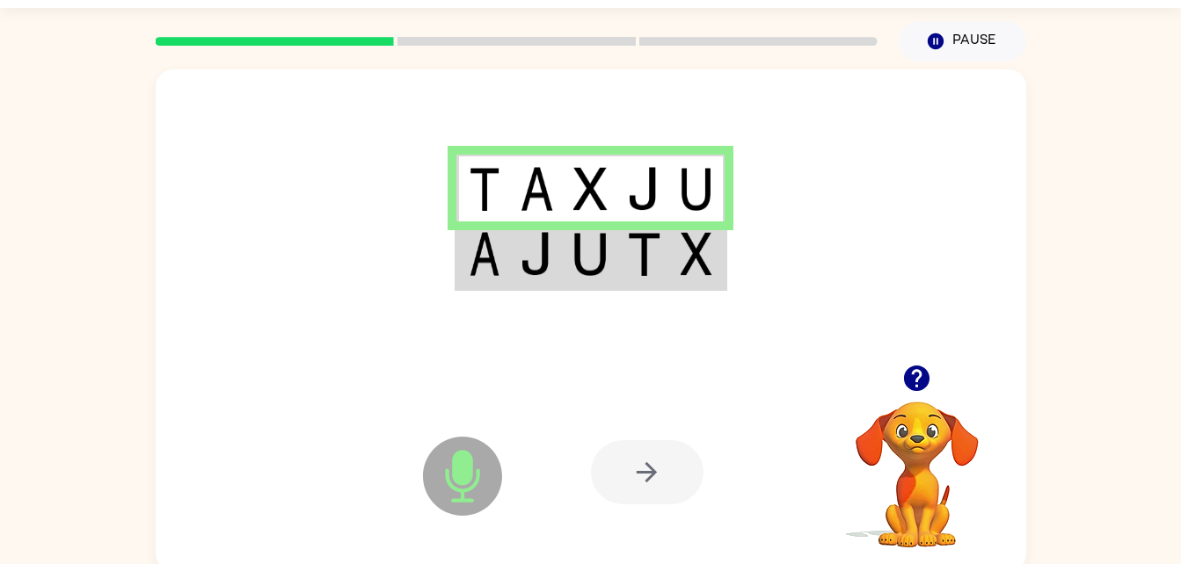
click at [659, 502] on div at bounding box center [647, 472] width 113 height 64
click at [649, 495] on div at bounding box center [647, 472] width 113 height 64
click at [660, 485] on div at bounding box center [647, 472] width 113 height 64
click at [704, 419] on div at bounding box center [720, 473] width 259 height 198
click at [682, 477] on div at bounding box center [647, 472] width 113 height 64
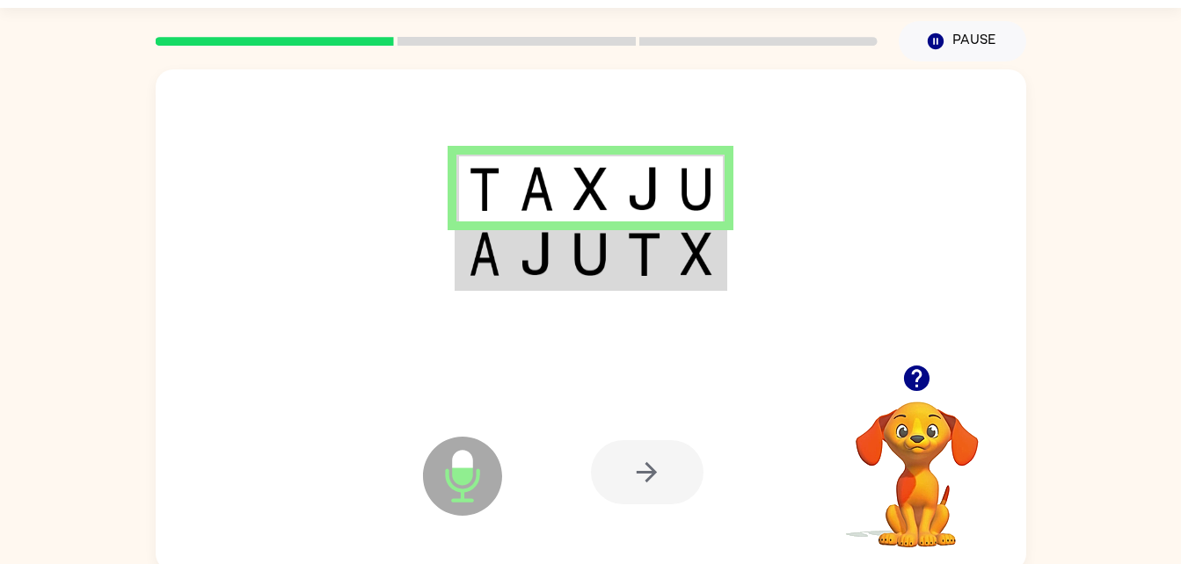
click at [662, 462] on div at bounding box center [647, 472] width 113 height 64
click at [685, 465] on div at bounding box center [647, 472] width 113 height 64
click at [708, 469] on div at bounding box center [720, 473] width 259 height 198
click at [631, 482] on div at bounding box center [647, 472] width 113 height 64
click at [633, 493] on div at bounding box center [647, 472] width 113 height 64
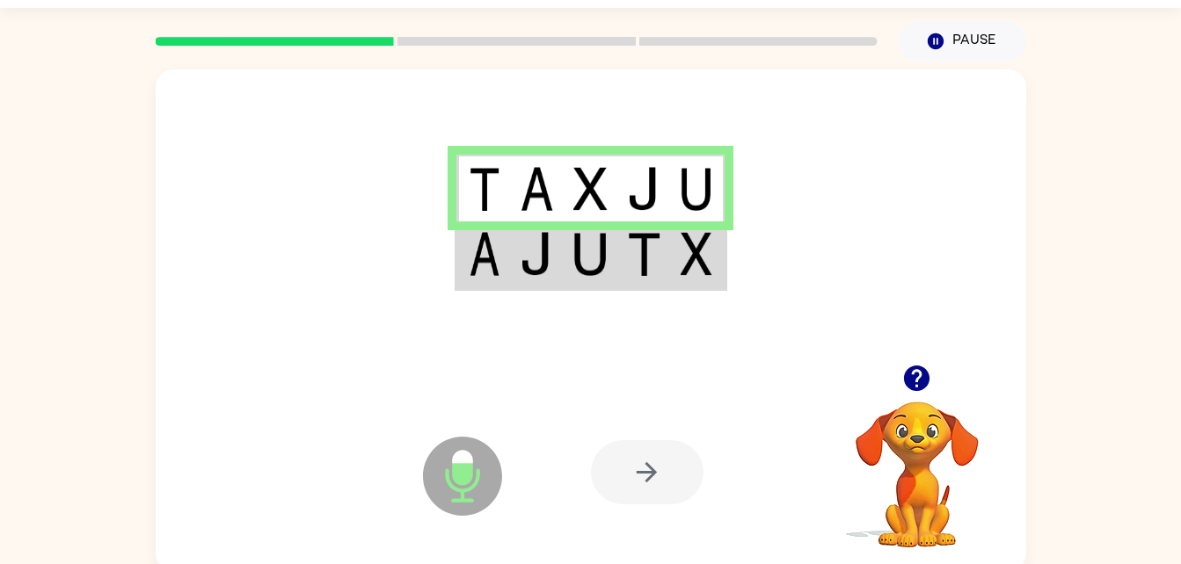
click at [652, 471] on div at bounding box center [647, 472] width 113 height 64
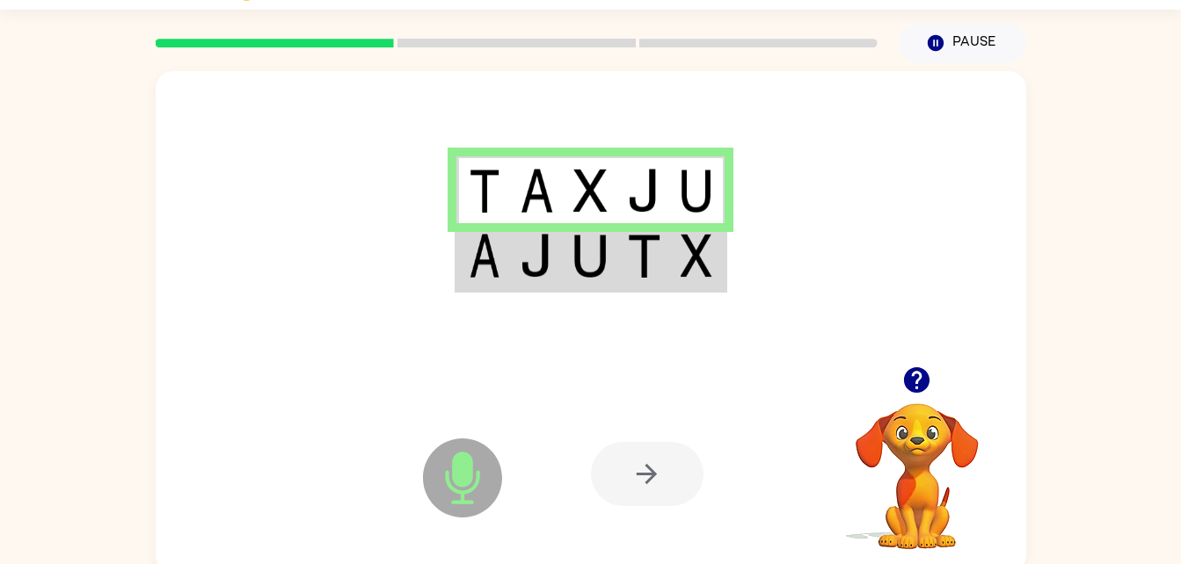
click at [648, 264] on img at bounding box center [643, 256] width 33 height 44
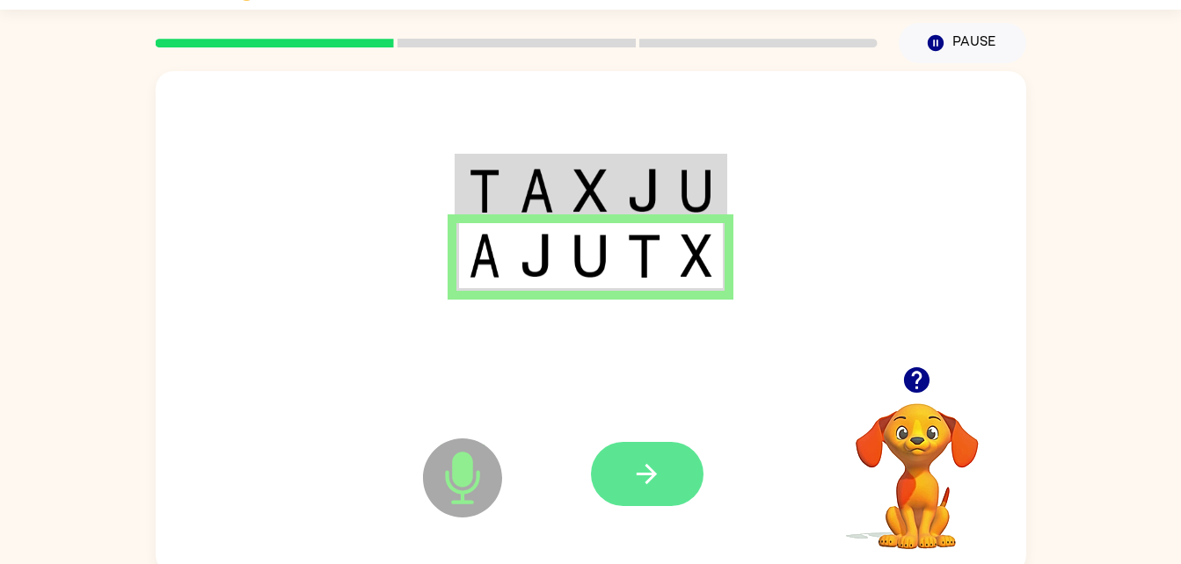
click at [671, 495] on button "button" at bounding box center [647, 474] width 113 height 64
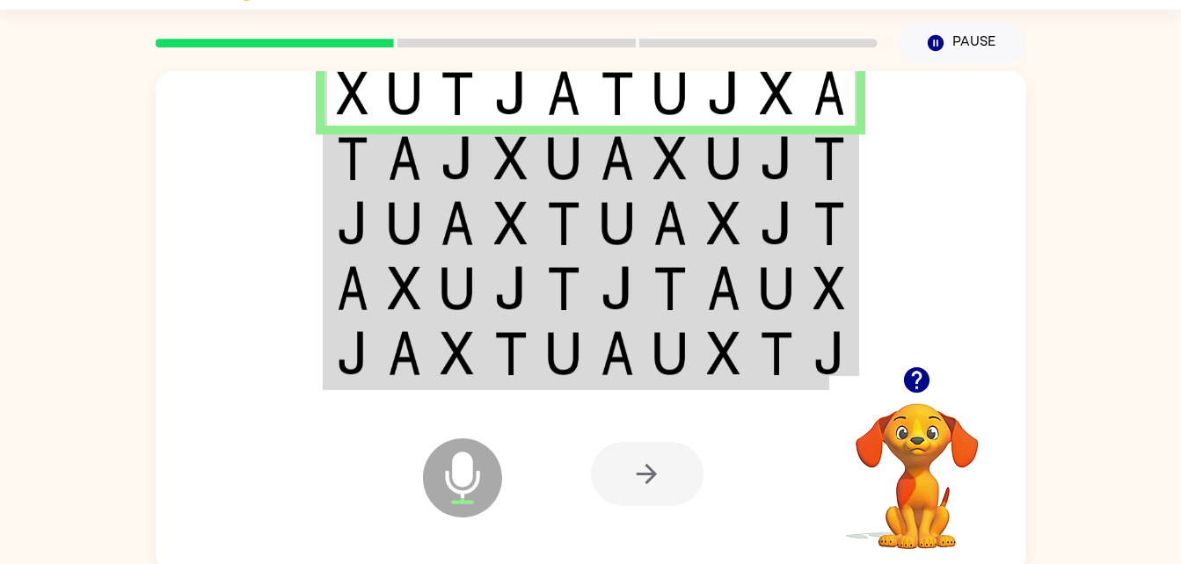
click at [500, 461] on icon "Microphone The Microphone is here when it is your turn to talk" at bounding box center [551, 500] width 264 height 132
click at [804, 177] on td at bounding box center [831, 158] width 54 height 65
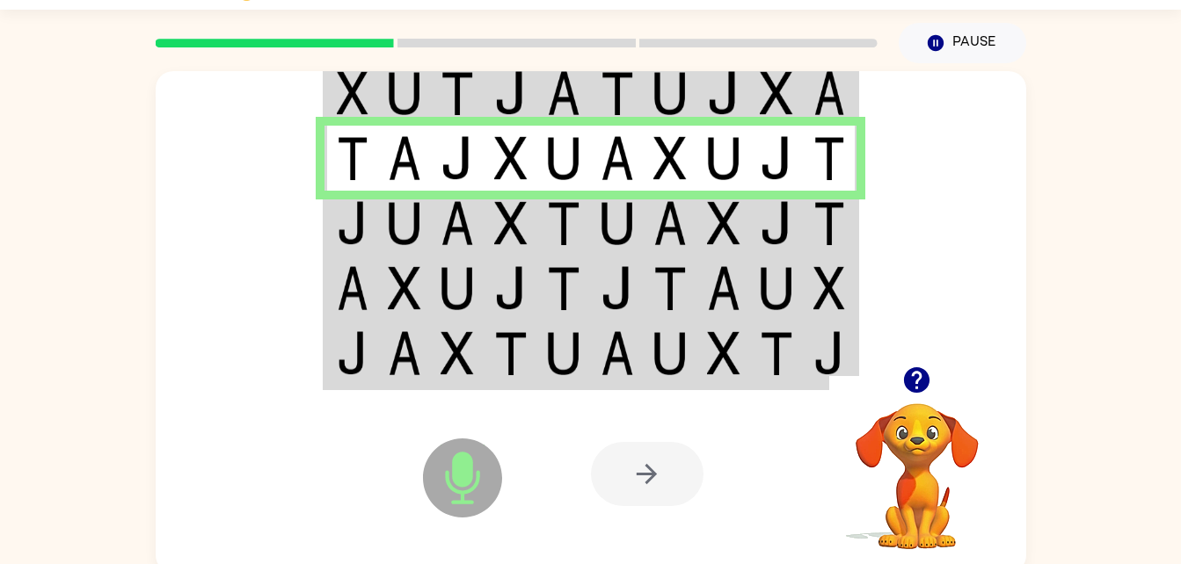
click at [401, 250] on td at bounding box center [405, 223] width 54 height 65
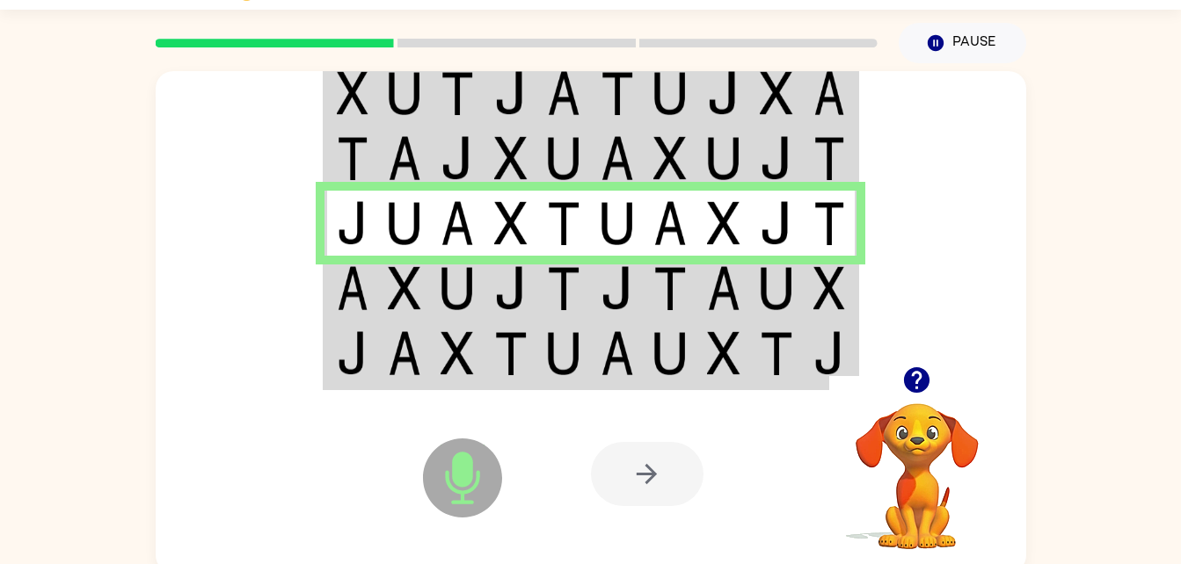
click at [601, 276] on img at bounding box center [617, 288] width 33 height 44
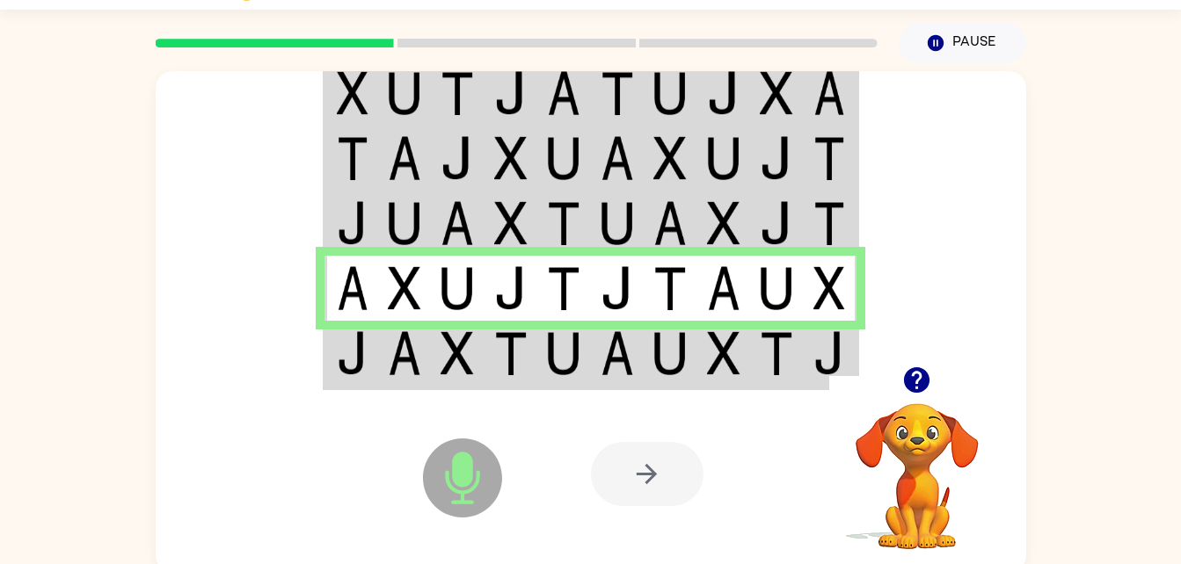
click at [425, 377] on div "Microphone The Microphone is here when it is your turn to talk" at bounding box center [418, 433] width 175 height 117
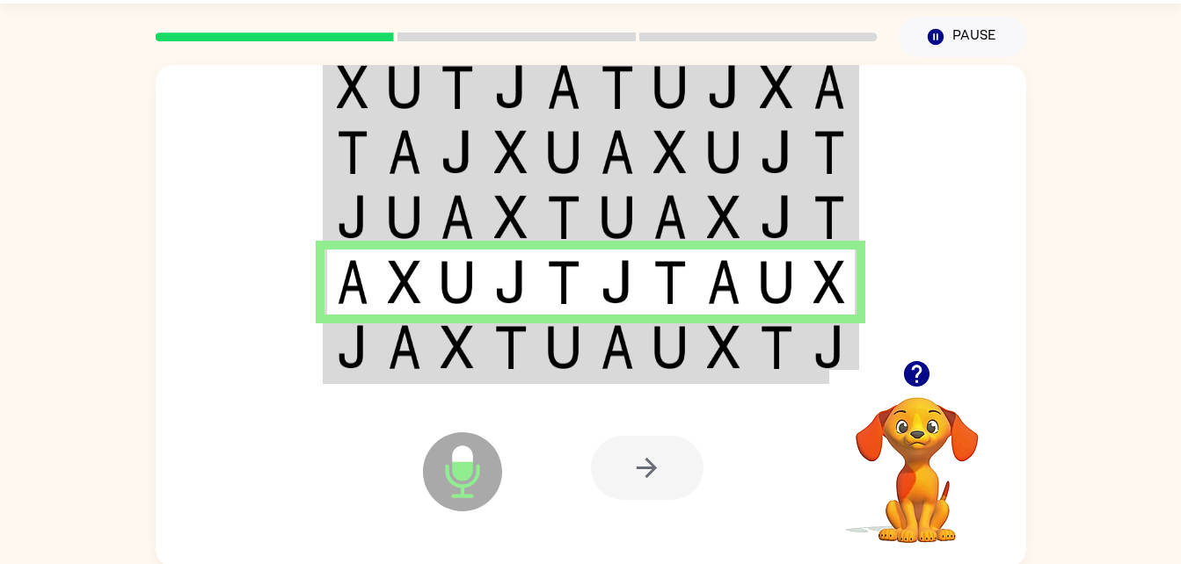
scroll to position [54, 0]
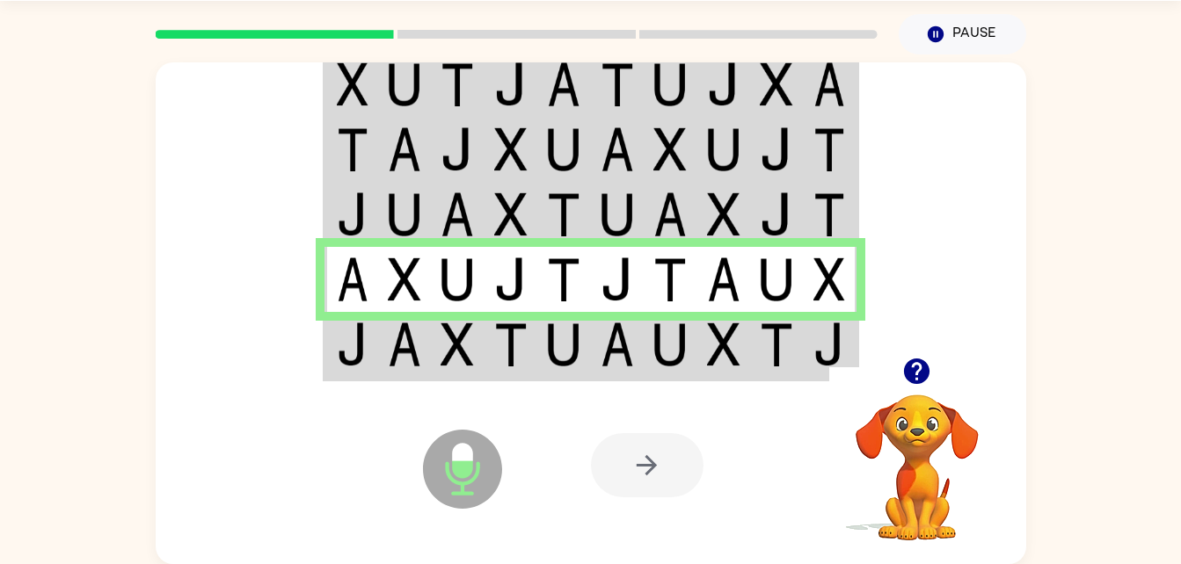
click at [561, 373] on div "Microphone The Microphone is here when it is your turn to talk Your browser mus…" at bounding box center [591, 466] width 870 height 198
click at [651, 343] on td at bounding box center [671, 346] width 54 height 68
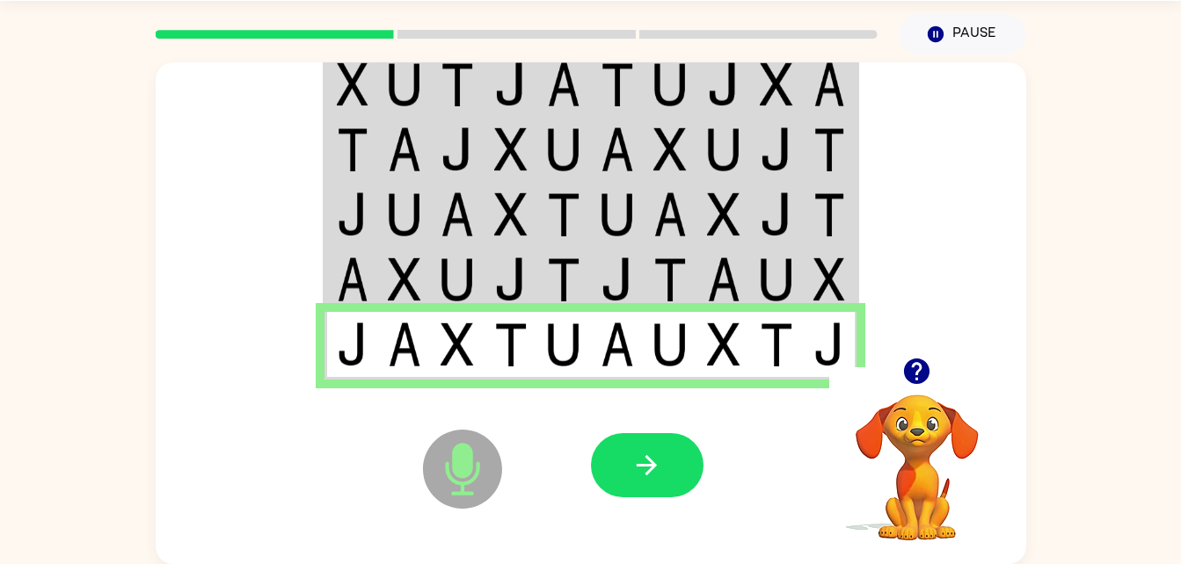
click at [629, 508] on icon "Microphone The Microphone is here when it is your turn to talk" at bounding box center [551, 492] width 264 height 132
click at [691, 494] on div at bounding box center [647, 465] width 113 height 64
click at [638, 495] on button "button" at bounding box center [647, 465] width 113 height 64
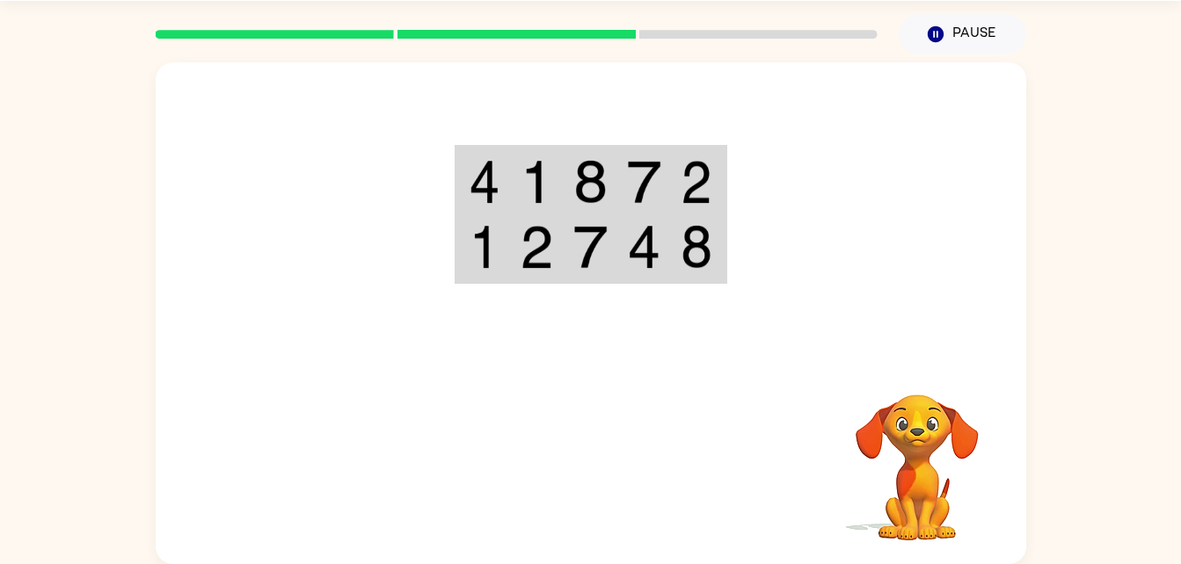
click at [637, 165] on img at bounding box center [643, 182] width 33 height 44
click at [601, 185] on img at bounding box center [589, 182] width 33 height 44
click at [604, 175] on img at bounding box center [589, 182] width 33 height 44
click at [575, 165] on img at bounding box center [589, 182] width 33 height 44
click at [601, 157] on td at bounding box center [591, 182] width 54 height 68
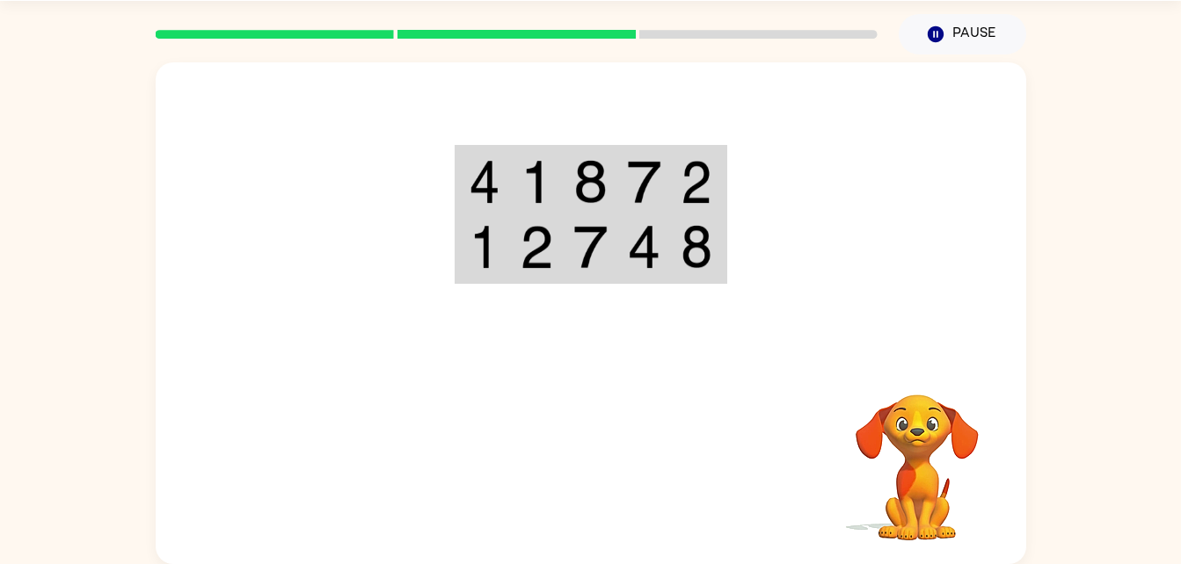
click at [647, 217] on td at bounding box center [644, 249] width 54 height 68
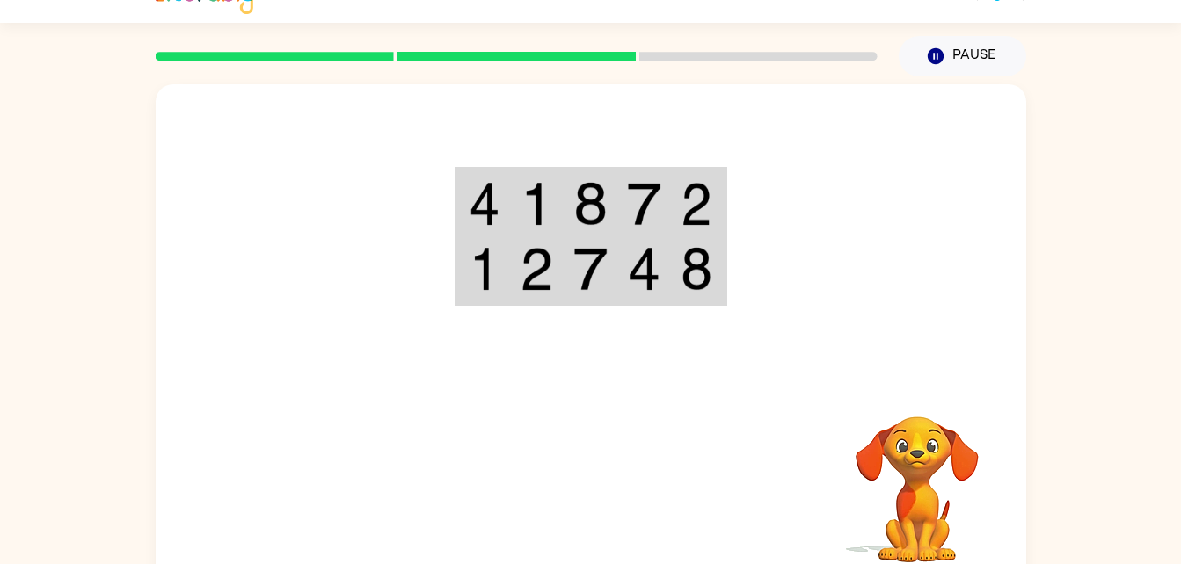
scroll to position [31, 0]
click at [714, 193] on td at bounding box center [698, 205] width 54 height 68
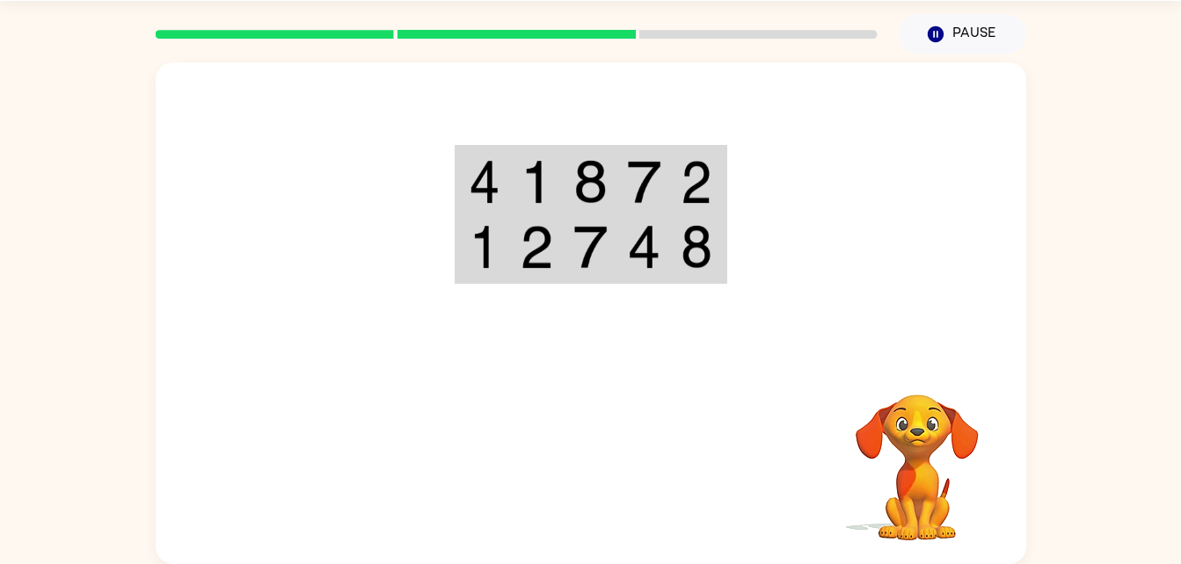
click at [663, 213] on td at bounding box center [644, 182] width 54 height 68
click at [559, 322] on div at bounding box center [591, 209] width 870 height 295
click at [603, 269] on img at bounding box center [589, 247] width 33 height 44
click at [688, 215] on td at bounding box center [698, 249] width 54 height 68
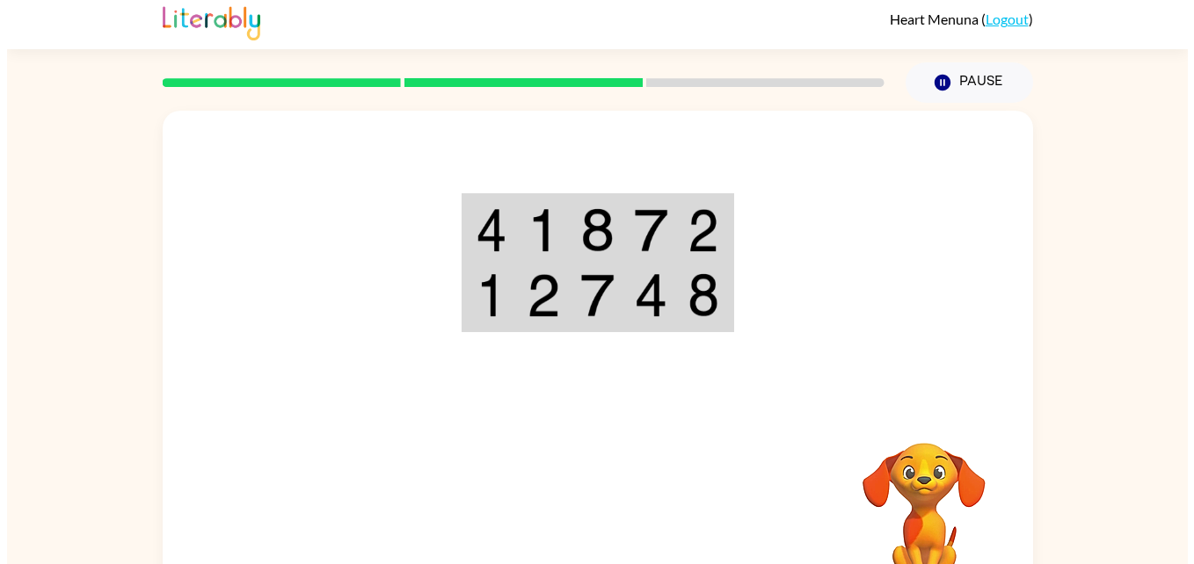
scroll to position [0, 0]
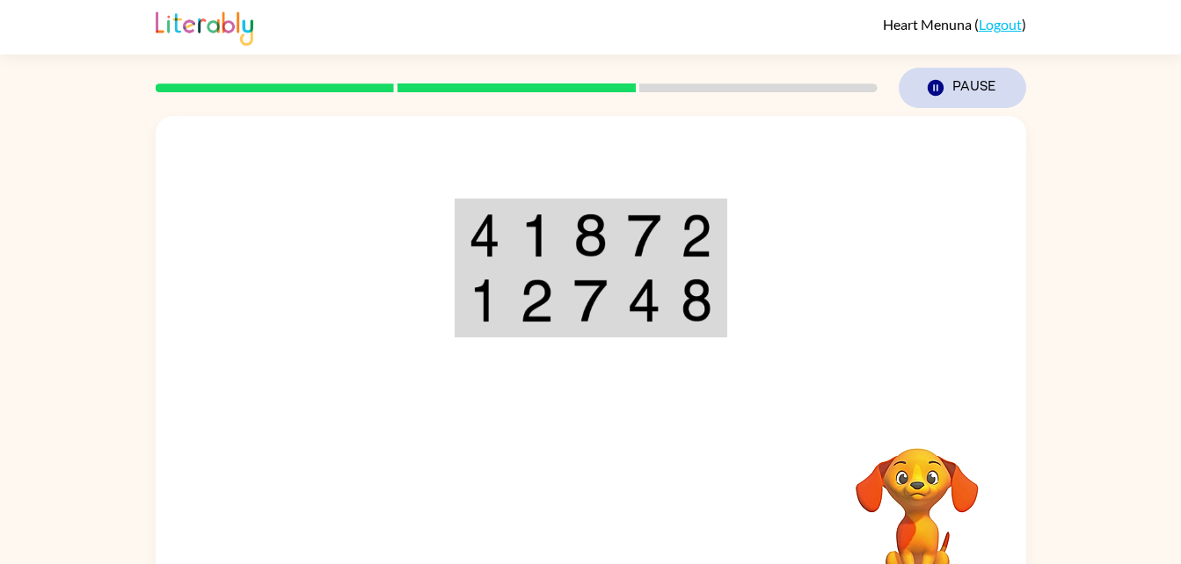
click at [932, 98] on button "Pause Pause" at bounding box center [962, 88] width 127 height 40
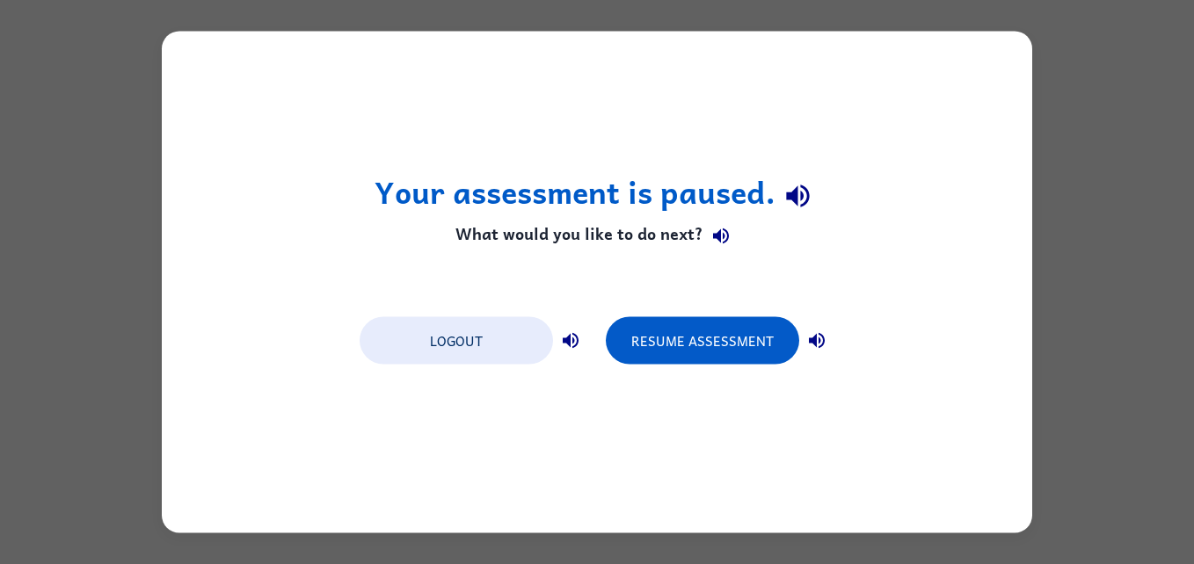
click at [968, 92] on div "Your assessment is paused. What would you like to do next? Logout Resume Assess…" at bounding box center [597, 283] width 870 height 502
click at [1034, 91] on div "Your assessment is paused. What would you like to do next? Logout Resume Assess…" at bounding box center [597, 282] width 1194 height 564
click at [971, 114] on div "Your assessment is paused. What would you like to do next? Logout Resume Assess…" at bounding box center [597, 283] width 870 height 502
click at [1035, 135] on div "Your assessment is paused. What would you like to do next? Logout Resume Assess…" at bounding box center [597, 282] width 1194 height 564
click at [490, 298] on div "Your assessment is paused. What would you like to do next? Logout Resume Assess…" at bounding box center [597, 283] width 870 height 502
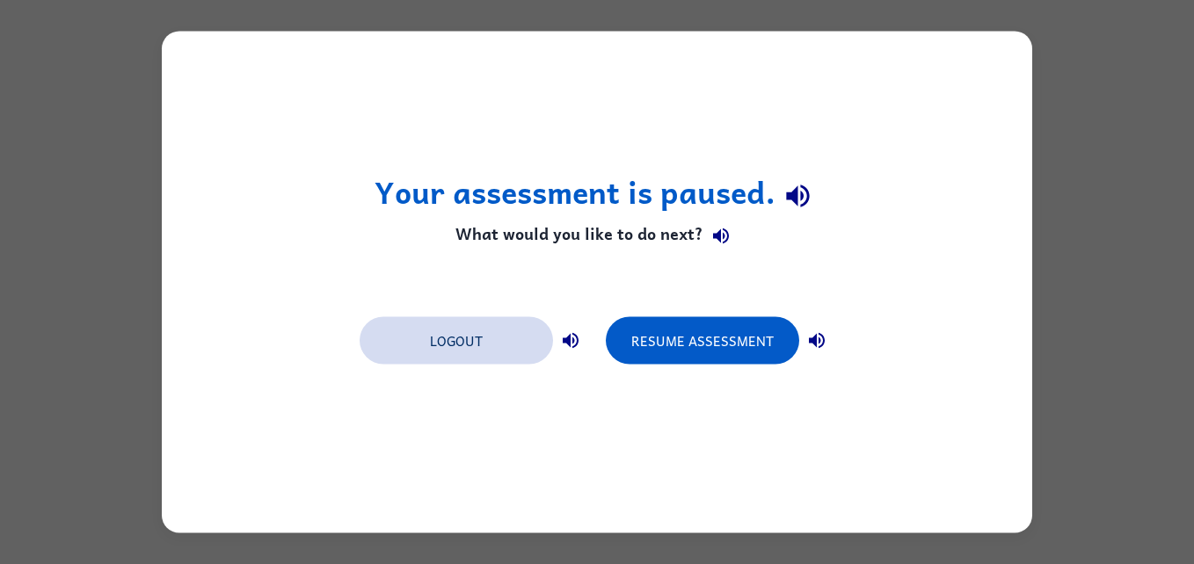
click at [465, 351] on button "Logout" at bounding box center [456, 340] width 193 height 47
